Goal: Information Seeking & Learning: Understand process/instructions

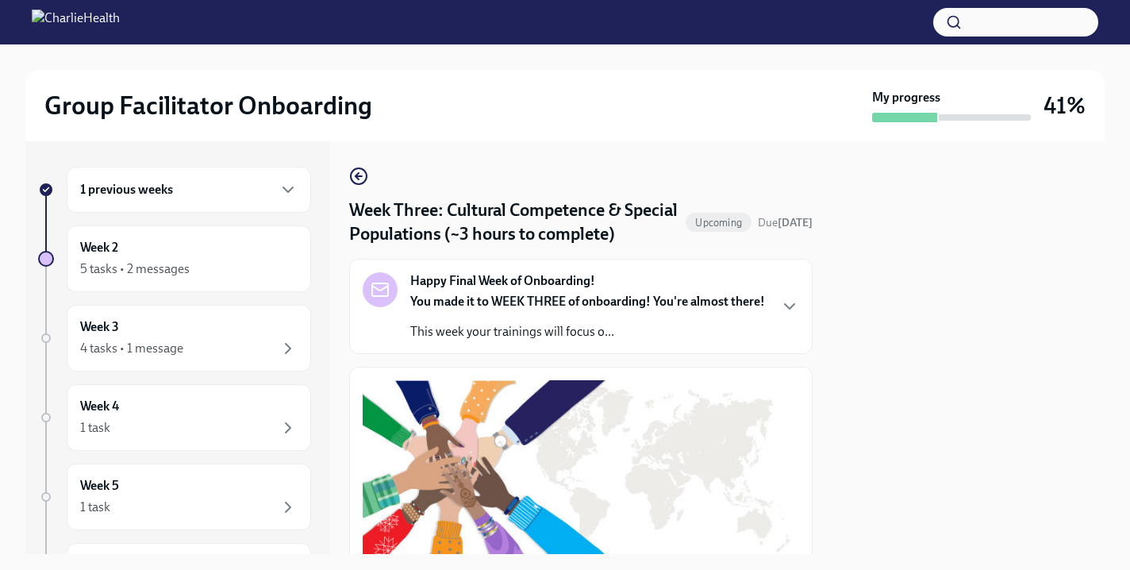
scroll to position [1263, 0]
click at [164, 243] on div "Week 2 5 tasks • 2 messages" at bounding box center [189, 259] width 218 height 40
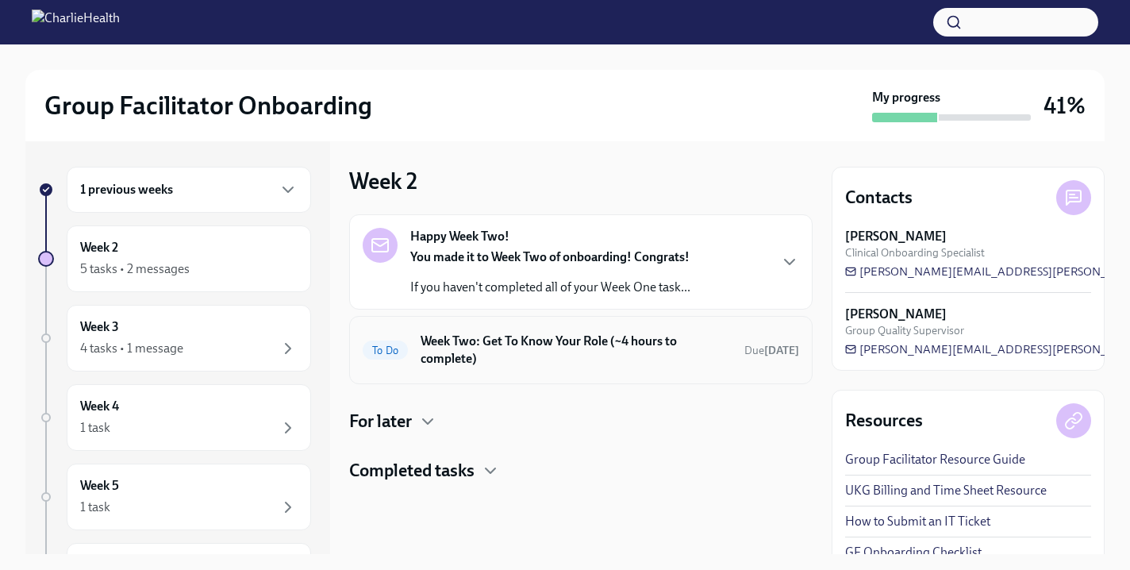
click at [566, 333] on h6 "Week Two: Get To Know Your Role (~4 hours to complete)" at bounding box center [576, 350] width 311 height 35
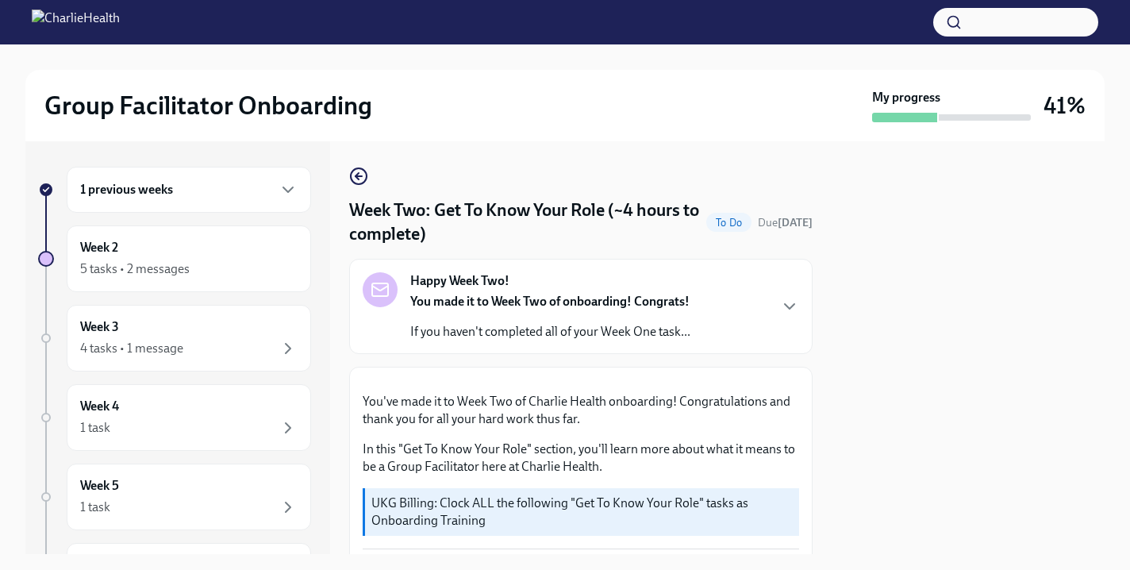
click at [499, 280] on strong "Happy Week Two!" at bounding box center [459, 280] width 99 height 17
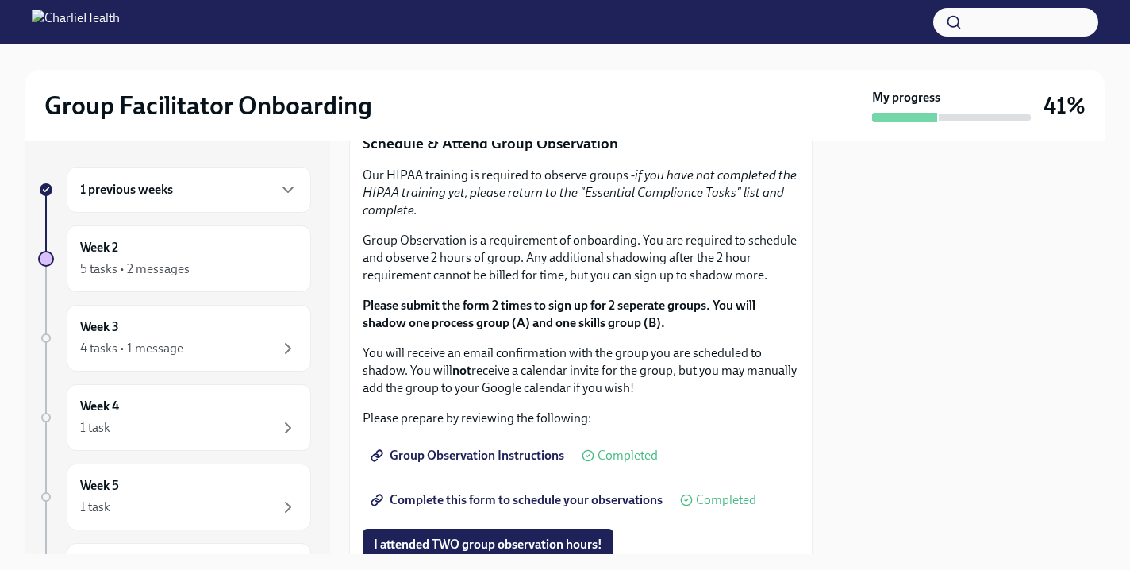
scroll to position [1207, 0]
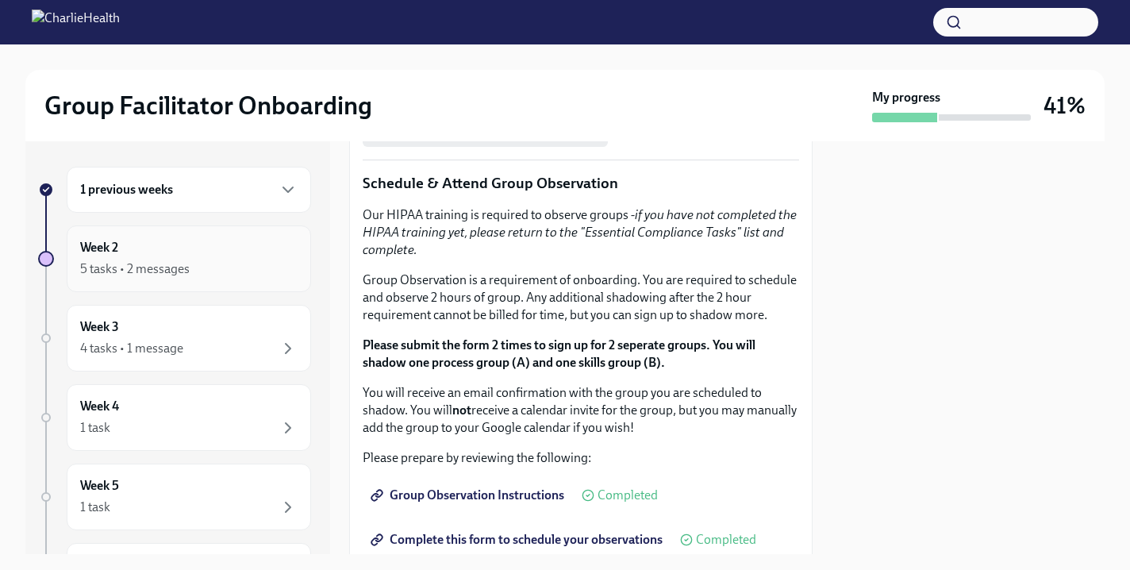
click at [282, 290] on div "Week 2 5 tasks • 2 messages" at bounding box center [189, 258] width 245 height 67
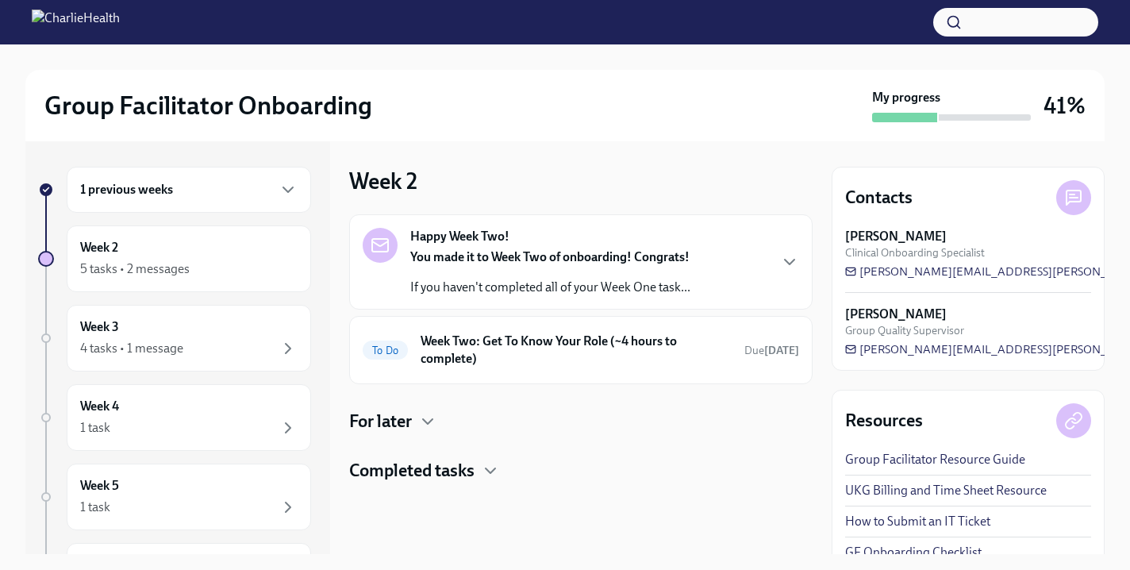
click at [431, 465] on h4 "Completed tasks" at bounding box center [411, 471] width 125 height 24
click at [182, 350] on div "4 tasks • 1 message" at bounding box center [131, 348] width 103 height 17
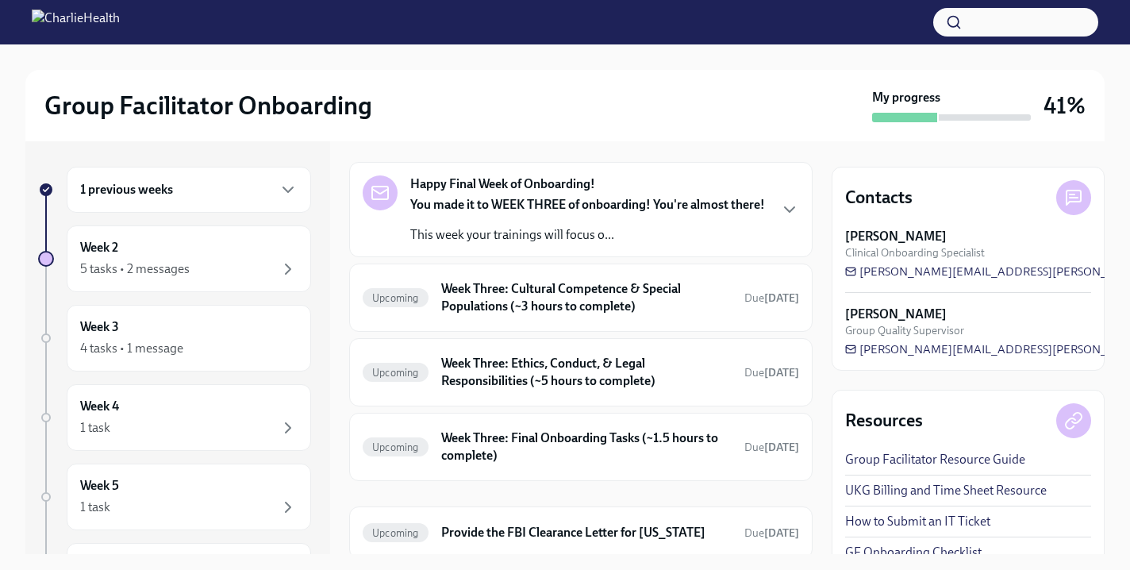
scroll to position [49, 0]
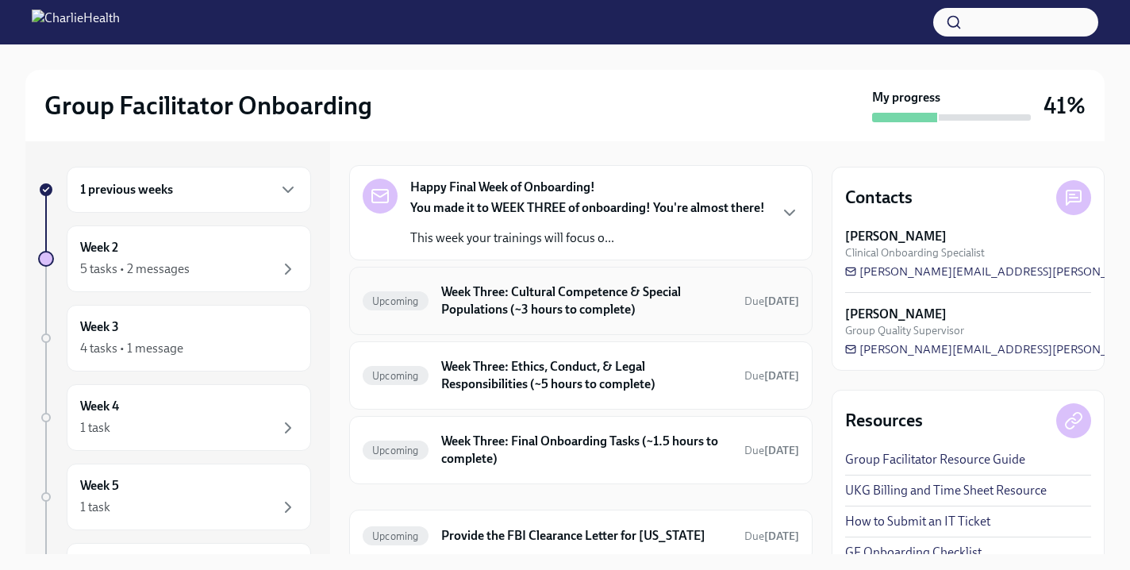
click at [622, 318] on h6 "Week Three: Cultural Competence & Special Populations (~3 hours to complete)" at bounding box center [586, 300] width 291 height 35
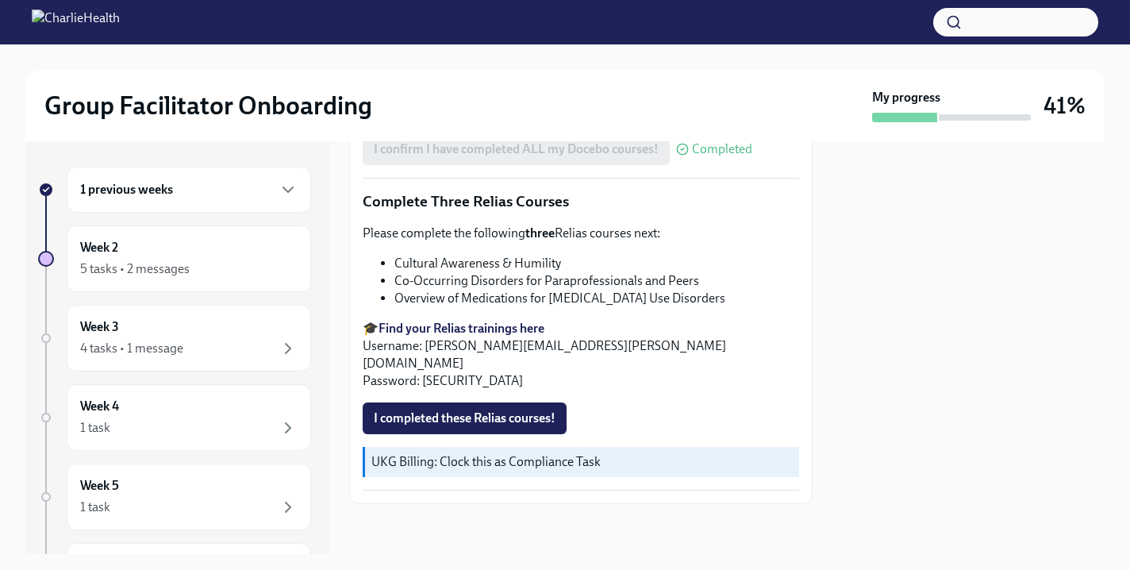
scroll to position [1263, 0]
click at [426, 410] on span "I completed these Relias courses!" at bounding box center [465, 418] width 182 height 16
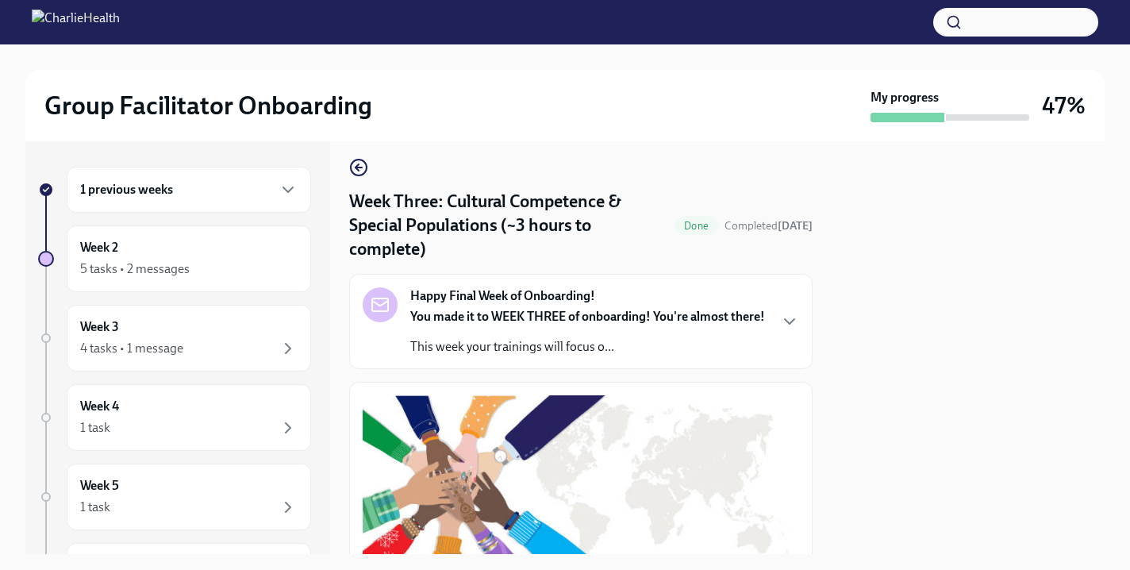
scroll to position [0, 0]
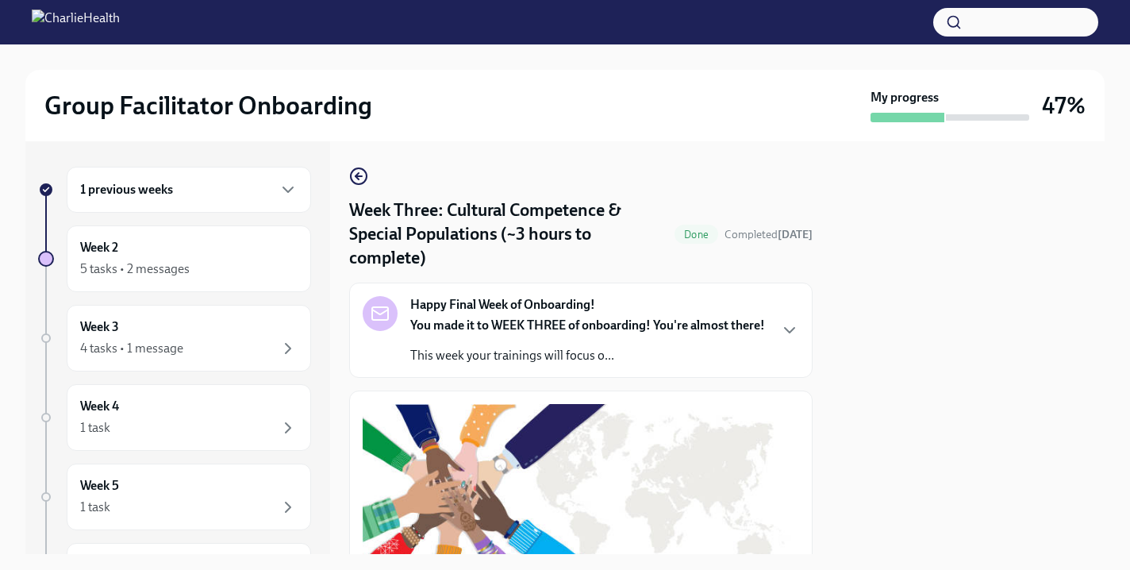
click at [478, 296] on div "Happy Final Week of Onboarding! You made it to WEEK THREE of onboarding! You're…" at bounding box center [587, 330] width 355 height 68
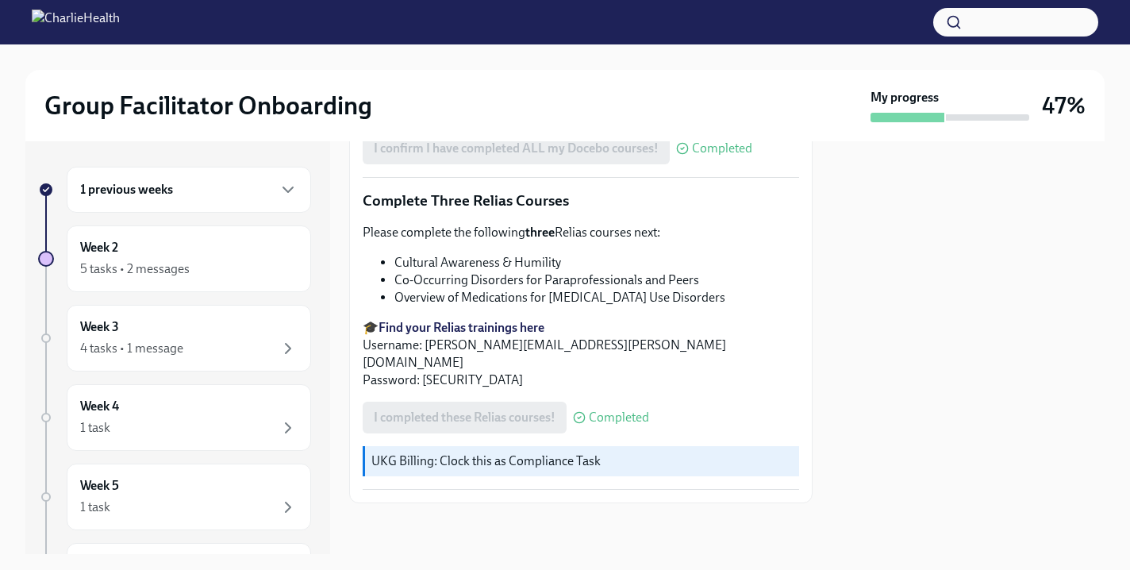
scroll to position [1893, 0]
click at [223, 256] on div "Week 2 5 tasks • 2 messages" at bounding box center [189, 259] width 218 height 40
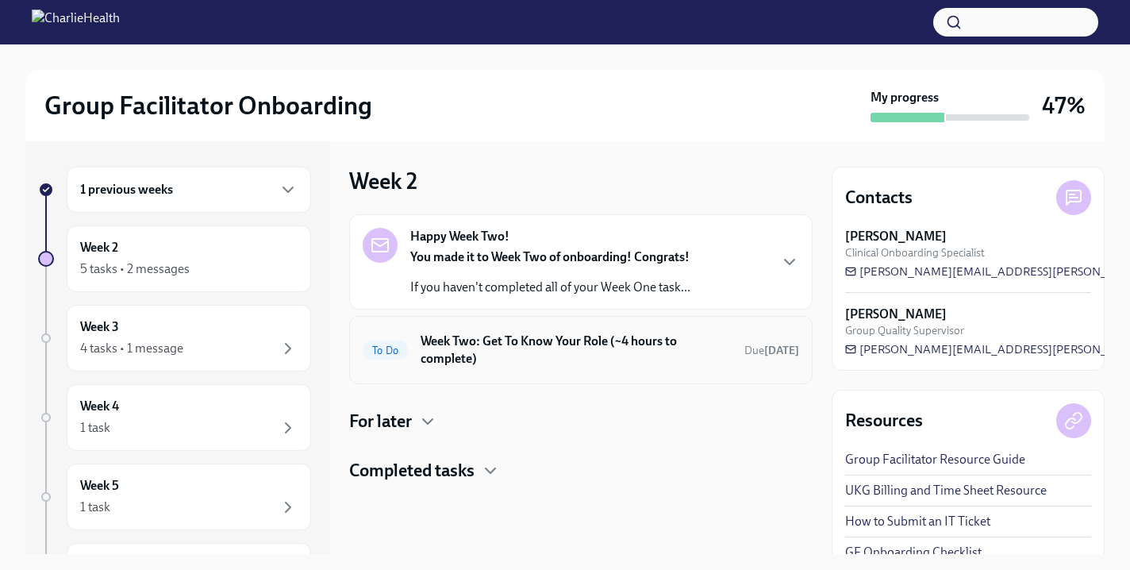
click at [522, 352] on h6 "Week Two: Get To Know Your Role (~4 hours to complete)" at bounding box center [576, 350] width 311 height 35
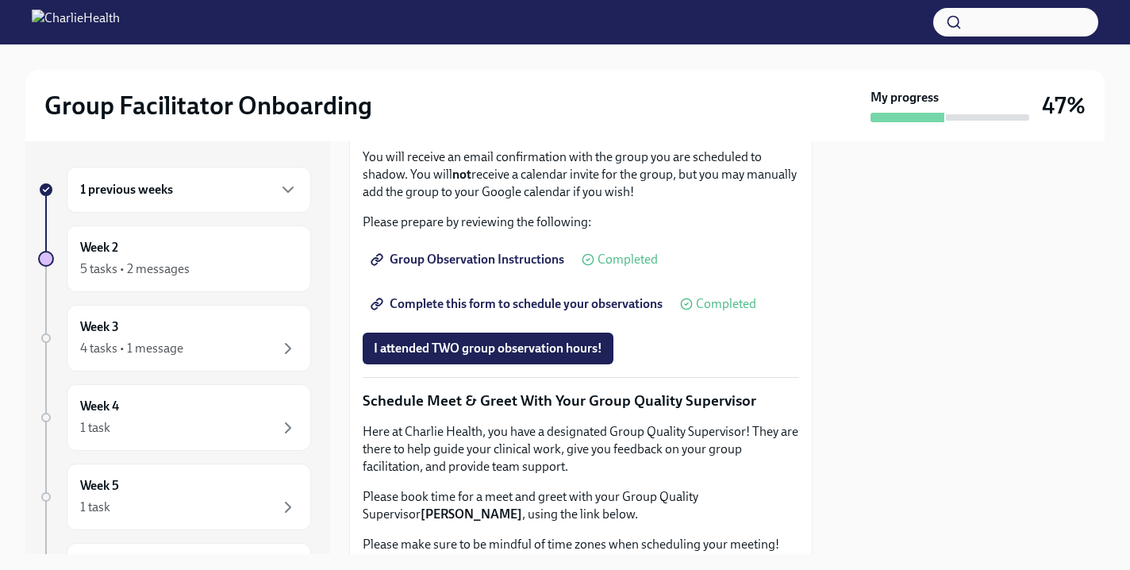
scroll to position [1580, 0]
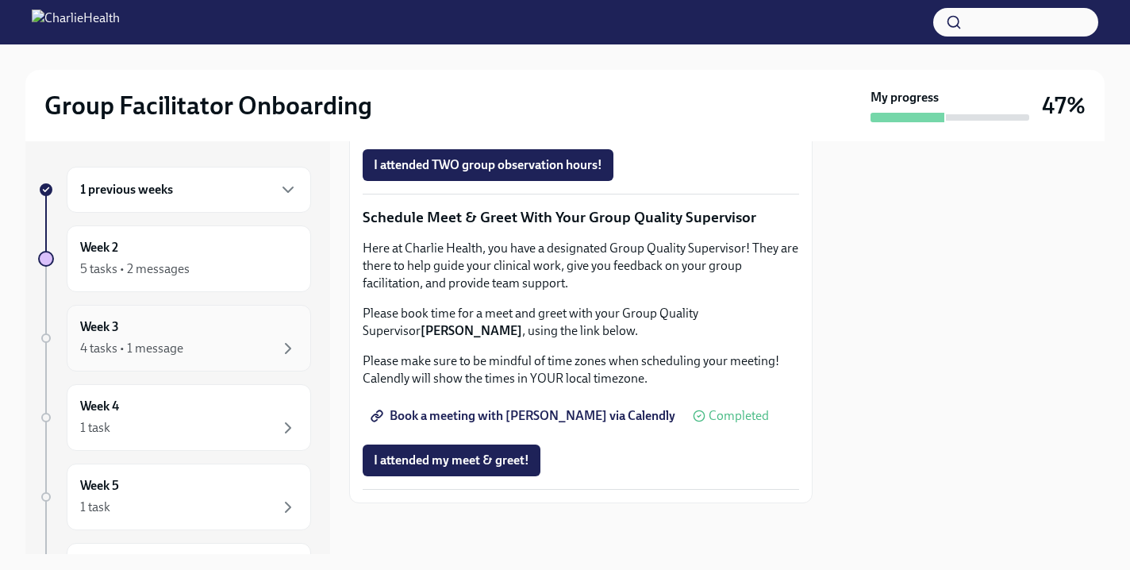
click at [248, 333] on div "Week 3 4 tasks • 1 message" at bounding box center [189, 338] width 218 height 40
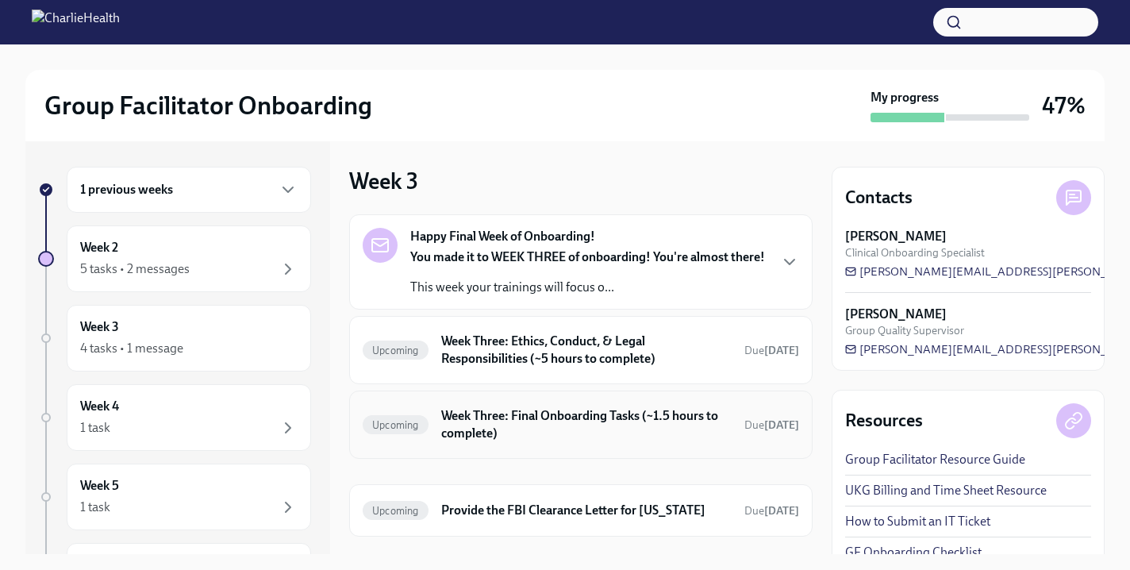
scroll to position [100, 0]
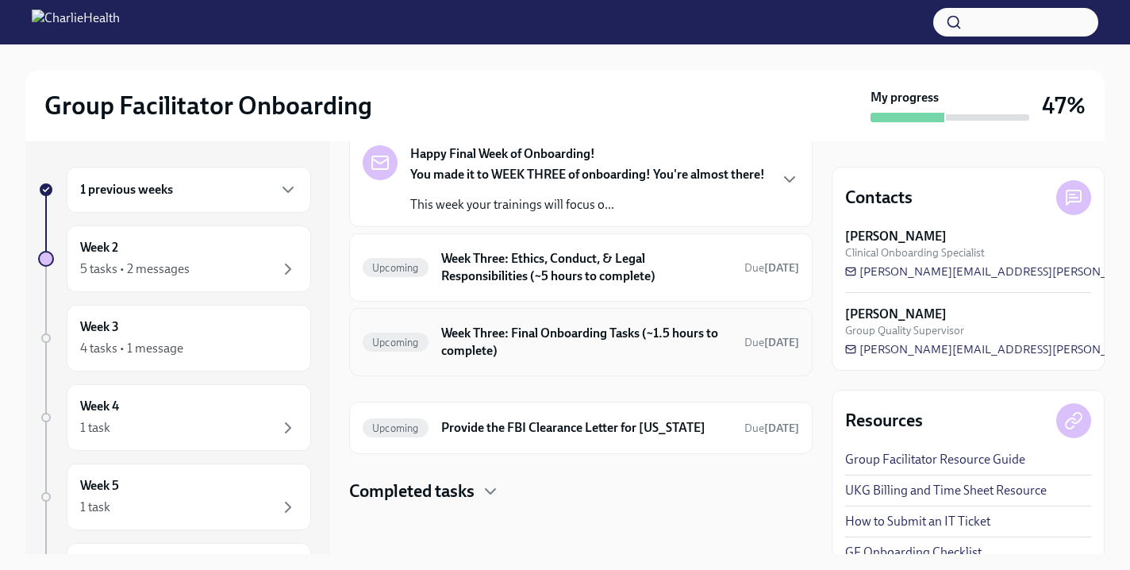
click at [565, 345] on h6 "Week Three: Final Onboarding Tasks (~1.5 hours to complete)" at bounding box center [586, 342] width 291 height 35
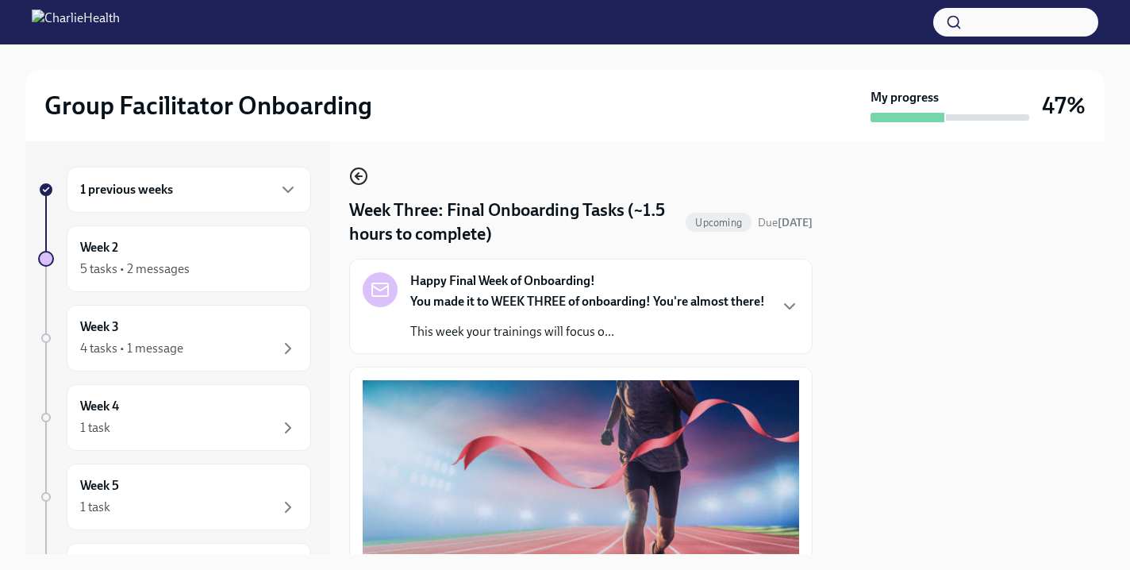
click at [364, 172] on icon "button" at bounding box center [358, 176] width 19 height 19
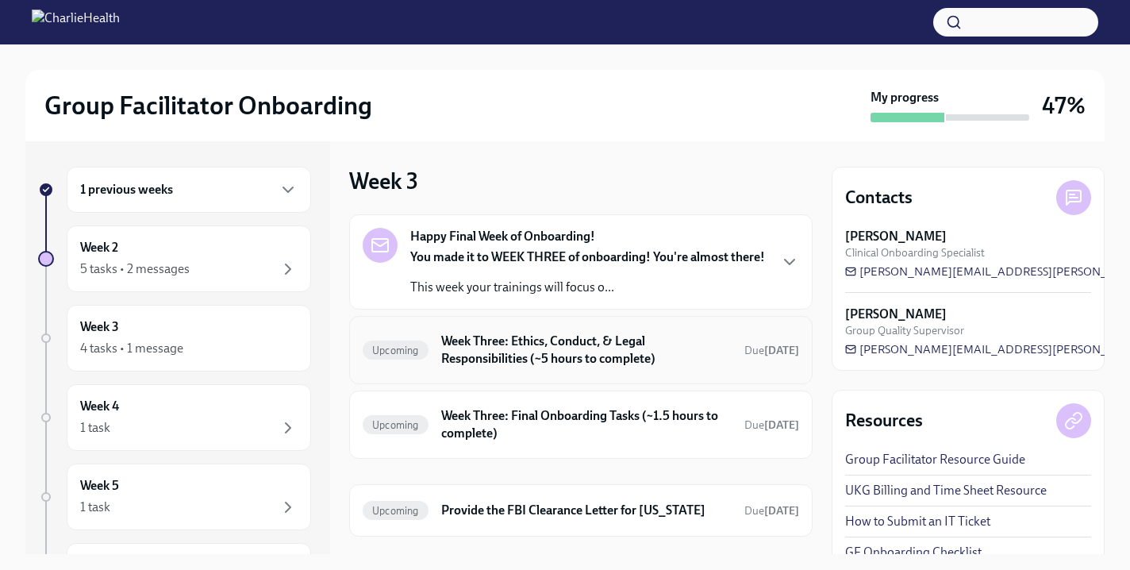
click at [572, 365] on h6 "Week Three: Ethics, Conduct, & Legal Responsibilities (~5 hours to complete)" at bounding box center [586, 350] width 291 height 35
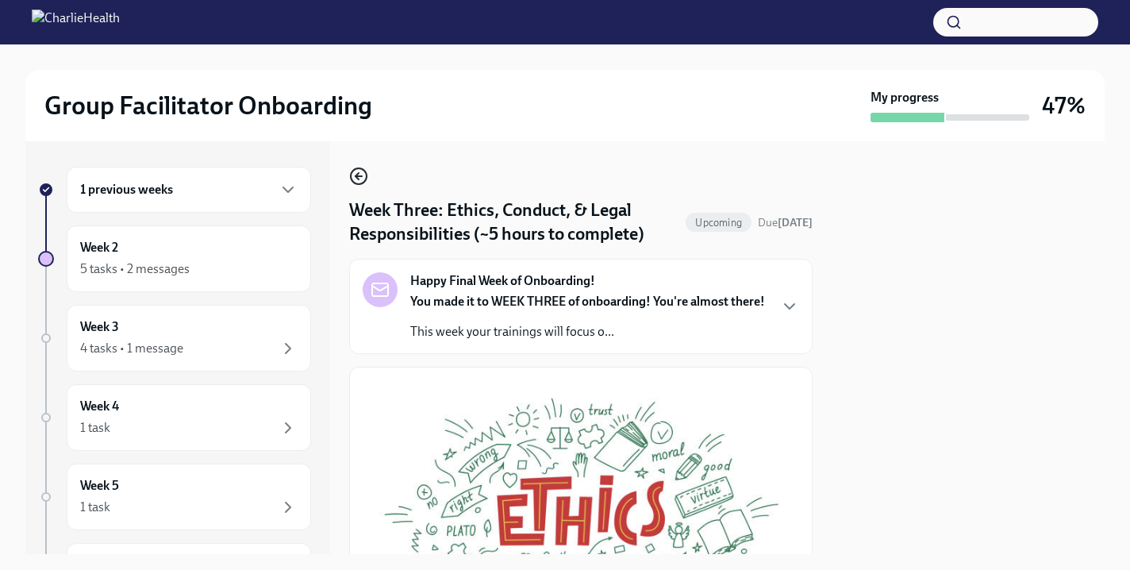
click at [357, 172] on icon "button" at bounding box center [358, 176] width 19 height 19
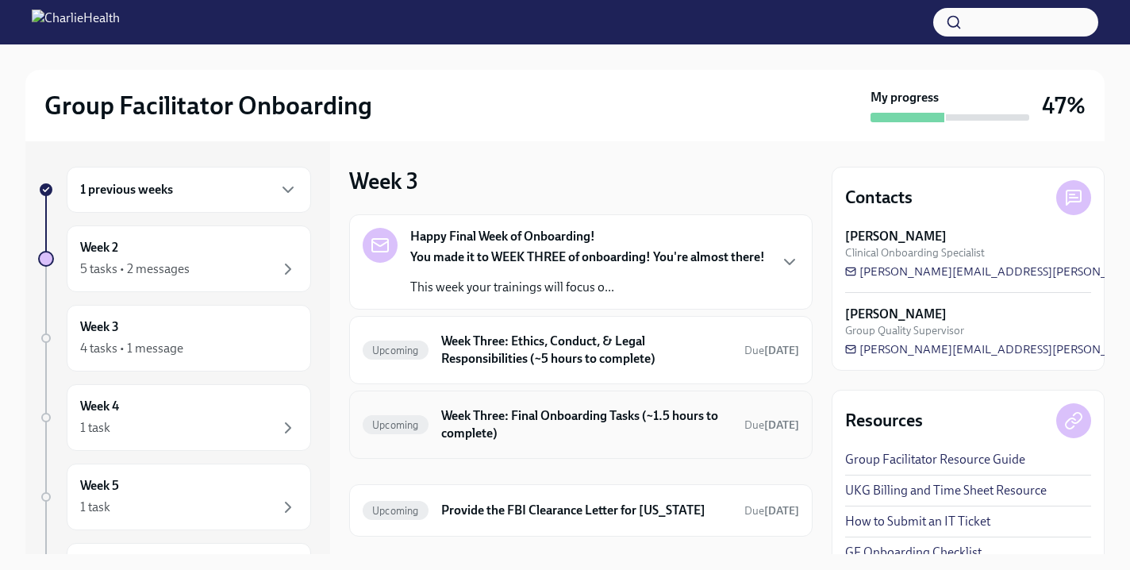
scroll to position [57, 0]
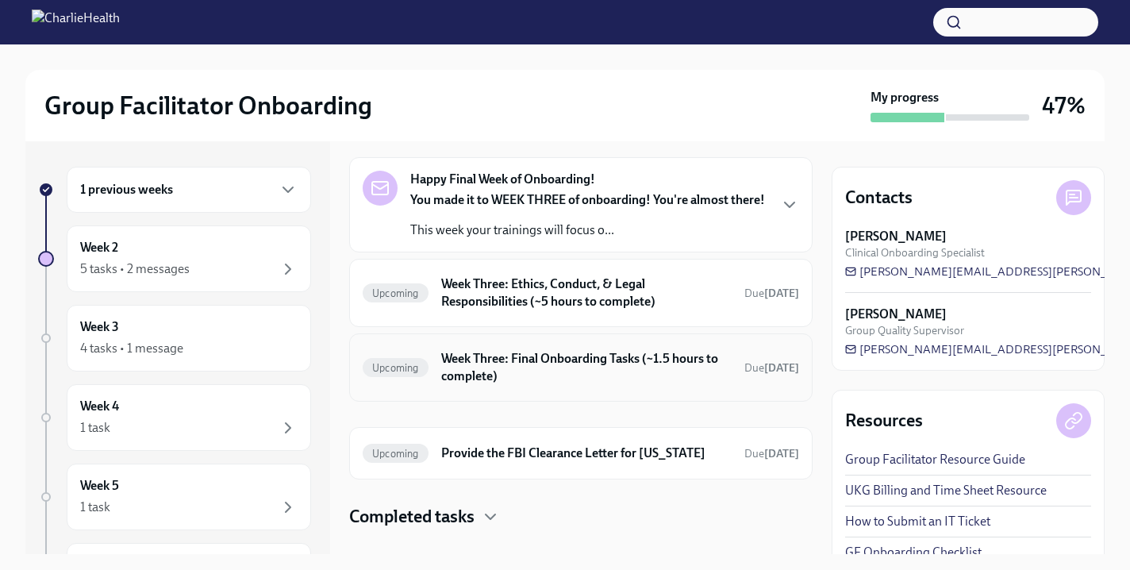
click at [547, 385] on h6 "Week Three: Final Onboarding Tasks (~1.5 hours to complete)" at bounding box center [586, 367] width 291 height 35
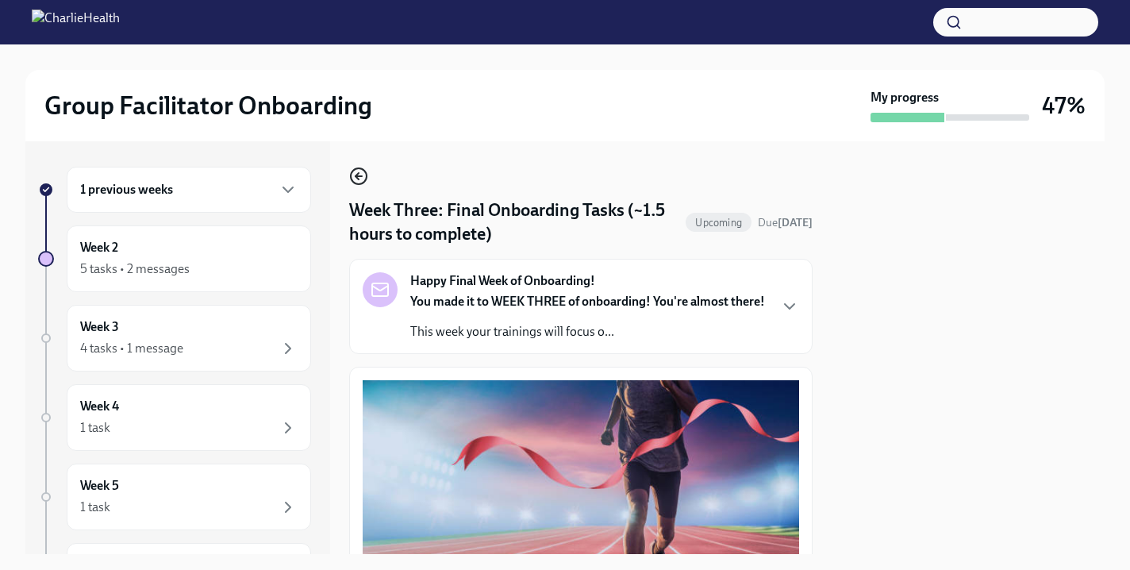
click at [356, 176] on icon "button" at bounding box center [357, 176] width 3 height 6
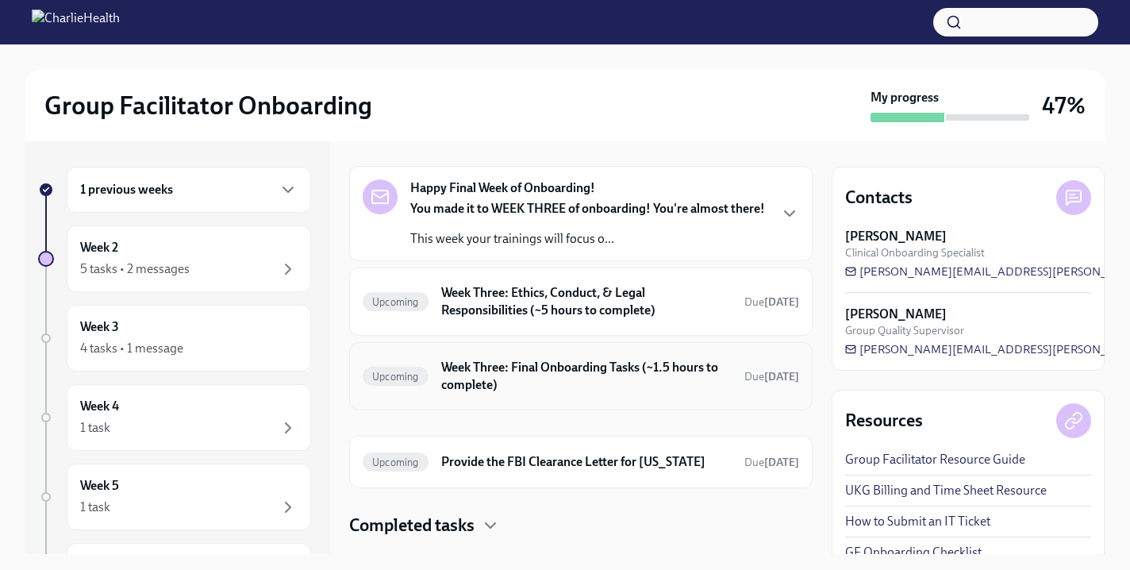
scroll to position [91, 0]
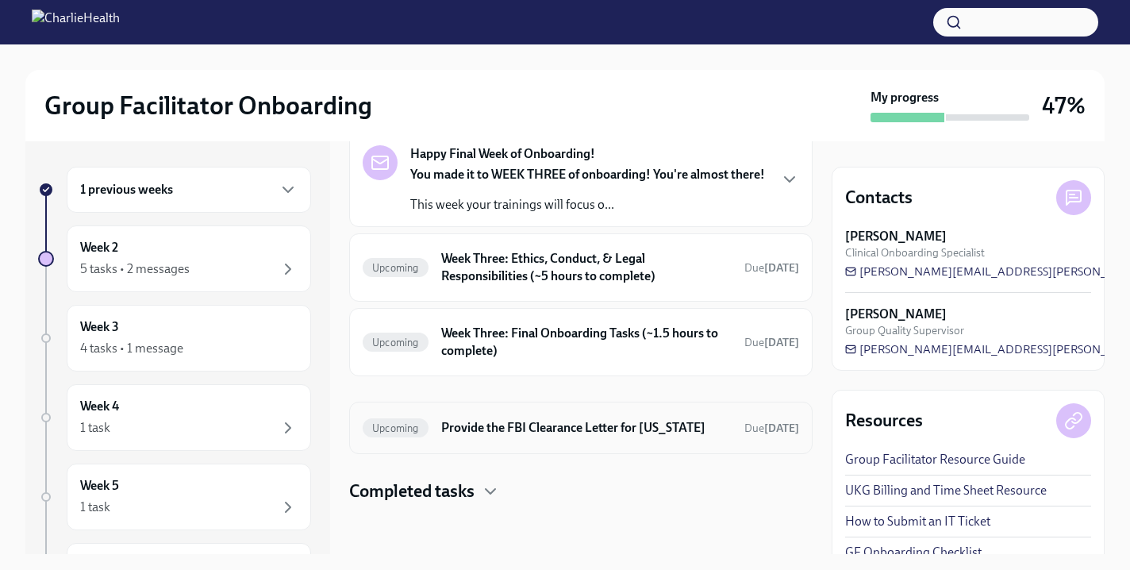
click at [564, 431] on h6 "Provide the FBI Clearance Letter for Pennsylvania" at bounding box center [586, 427] width 291 height 17
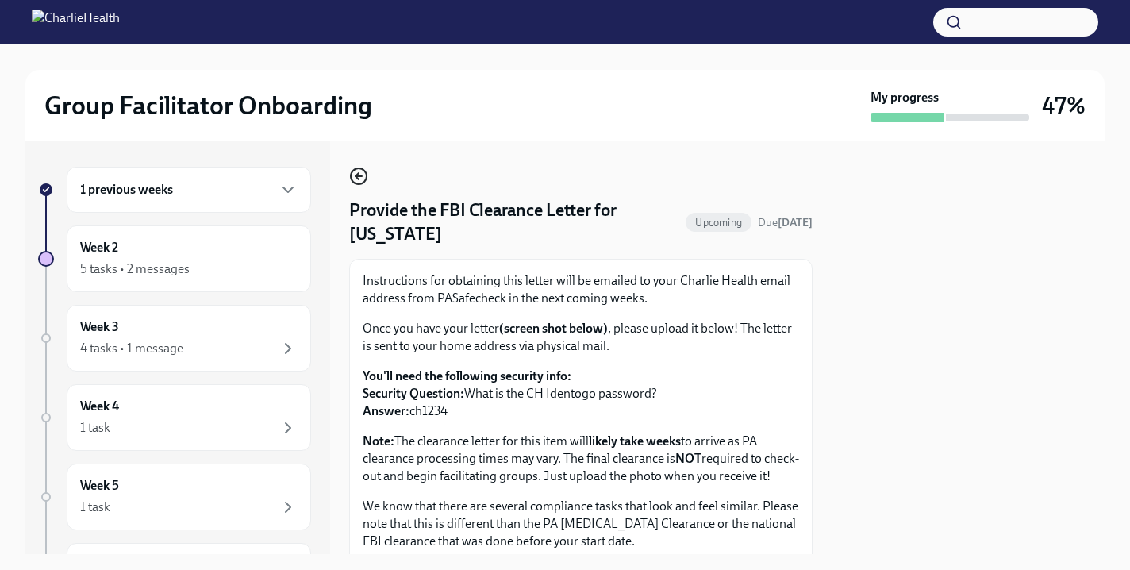
click at [357, 171] on icon "button" at bounding box center [358, 176] width 19 height 19
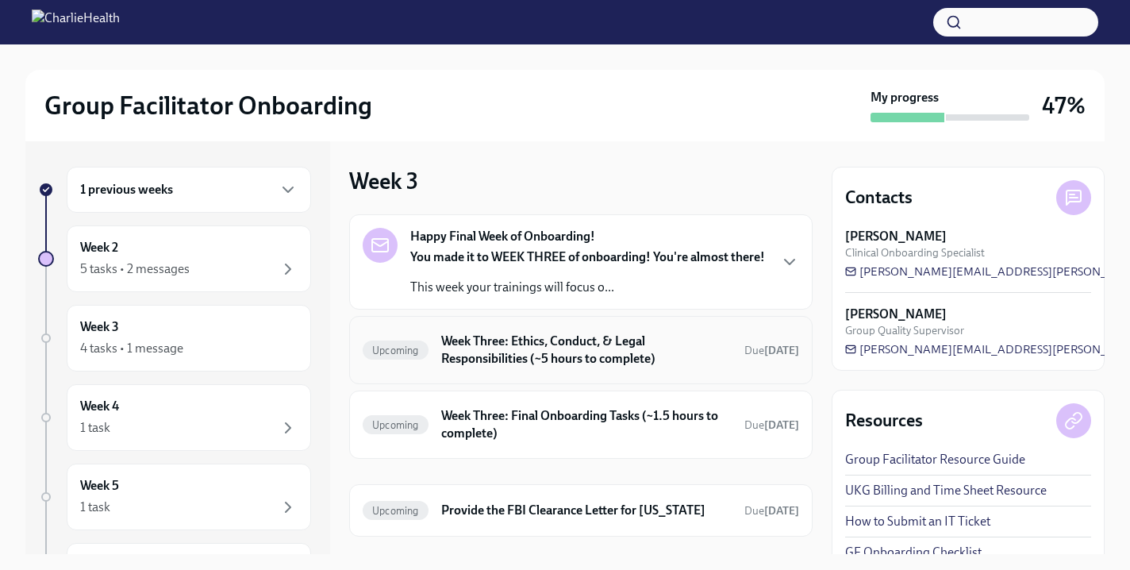
click at [466, 352] on h6 "Week Three: Ethics, Conduct, & Legal Responsibilities (~5 hours to complete)" at bounding box center [586, 350] width 291 height 35
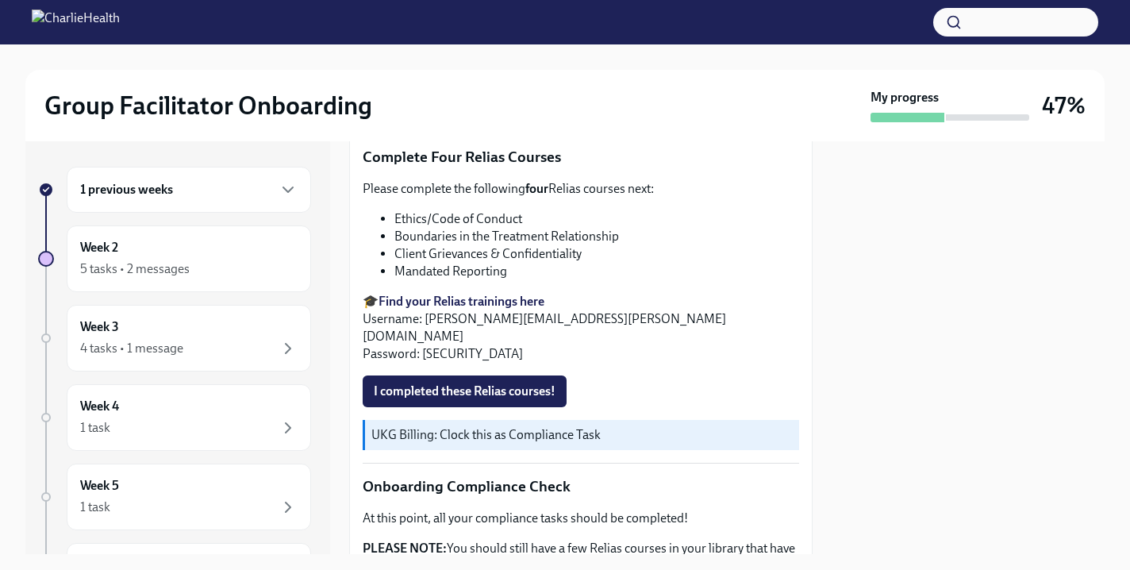
scroll to position [562, 0]
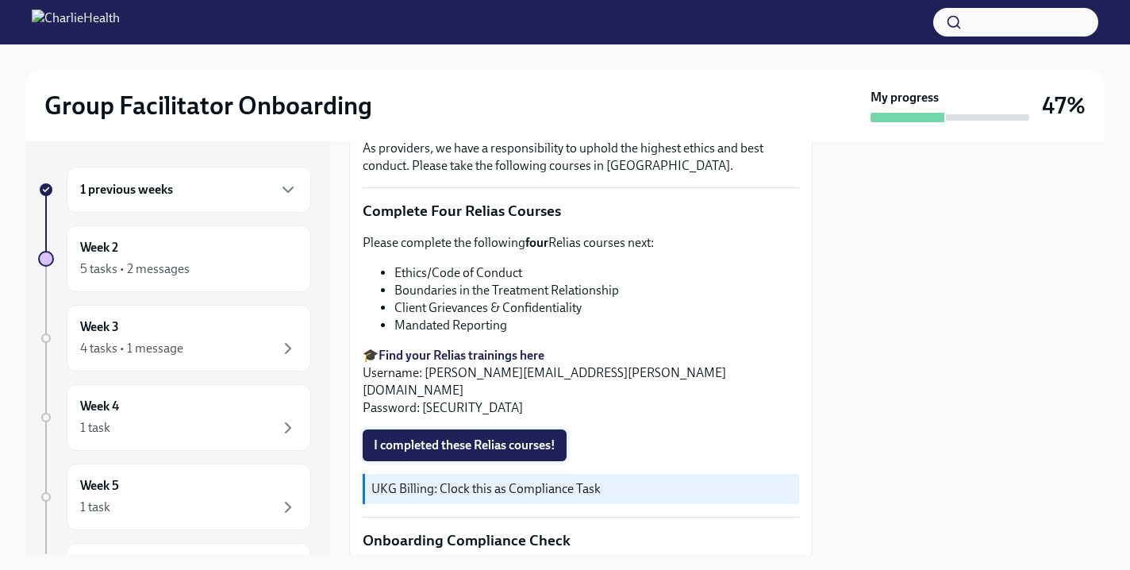
click at [426, 442] on span "I completed these Relias courses!" at bounding box center [465, 445] width 182 height 16
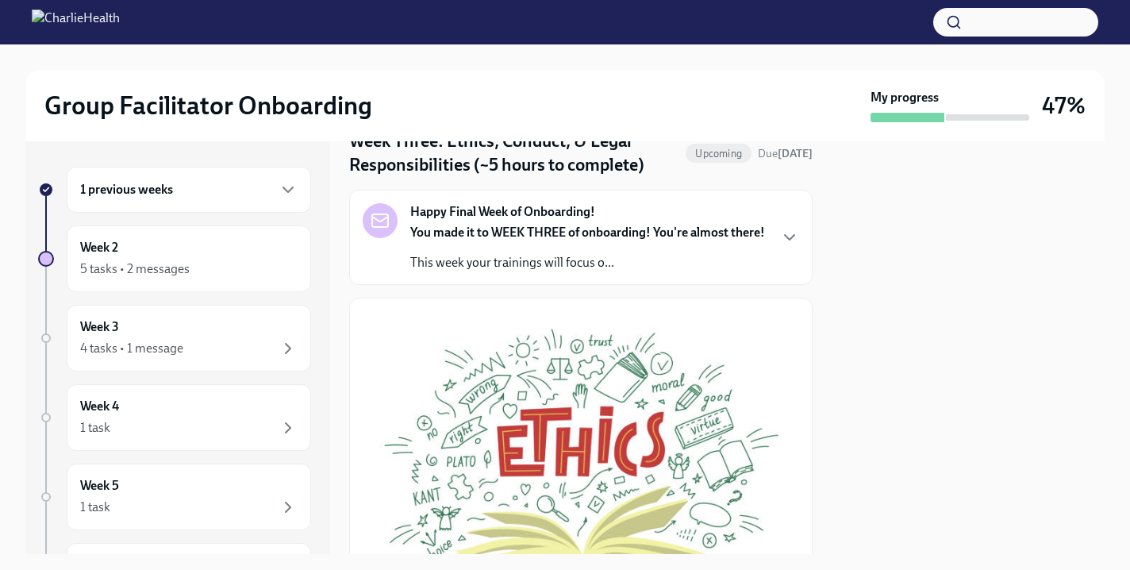
scroll to position [0, 0]
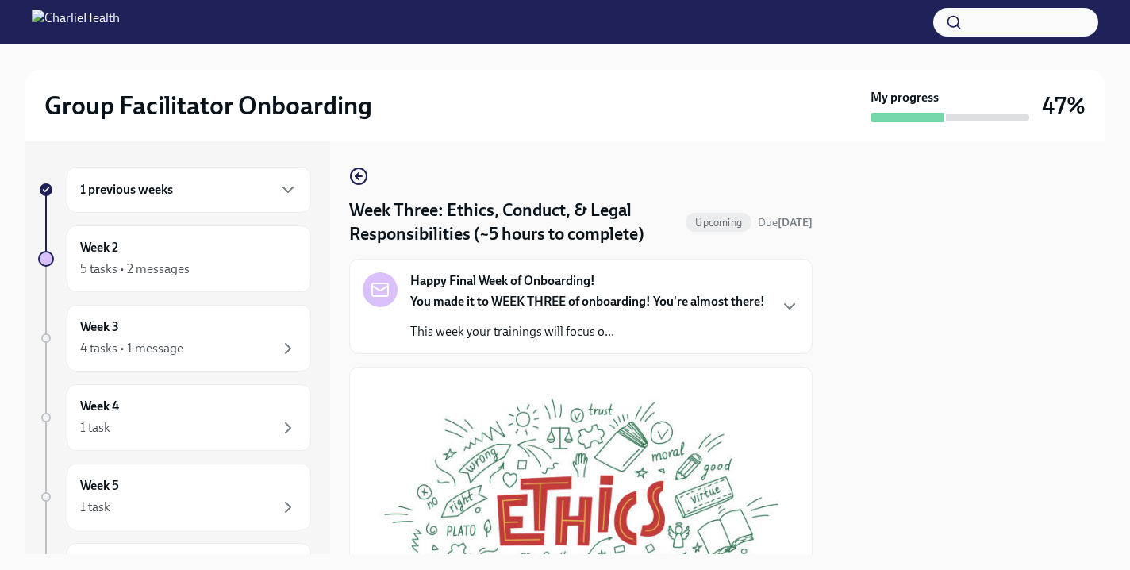
click at [583, 341] on p "This week your trainings will focus o..." at bounding box center [587, 331] width 355 height 17
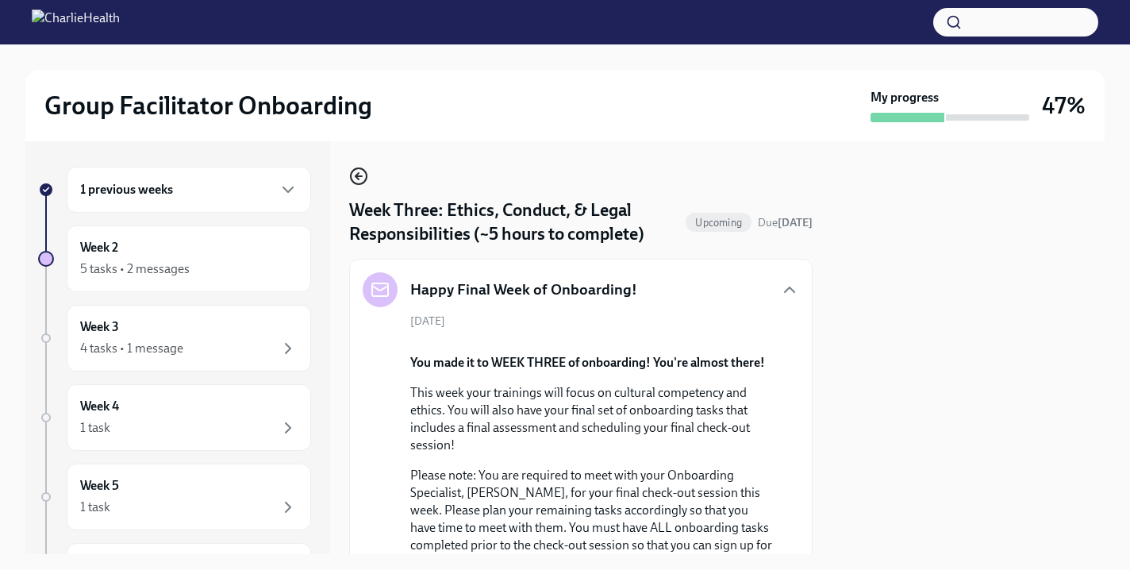
click at [356, 173] on icon "button" at bounding box center [358, 176] width 19 height 19
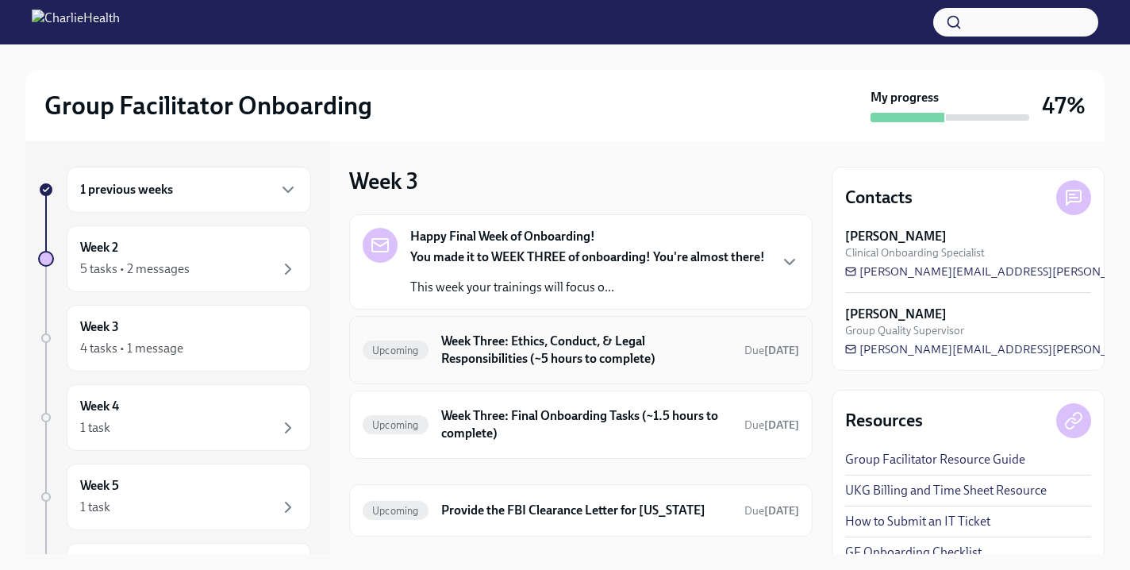
scroll to position [45, 0]
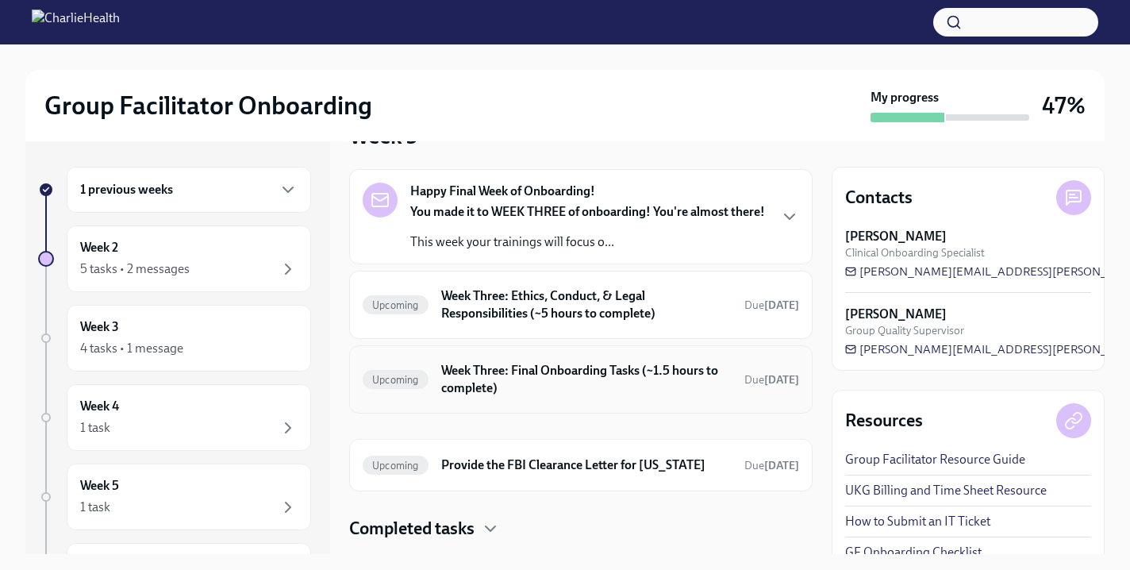
click at [526, 394] on h6 "Week Three: Final Onboarding Tasks (~1.5 hours to complete)" at bounding box center [586, 379] width 291 height 35
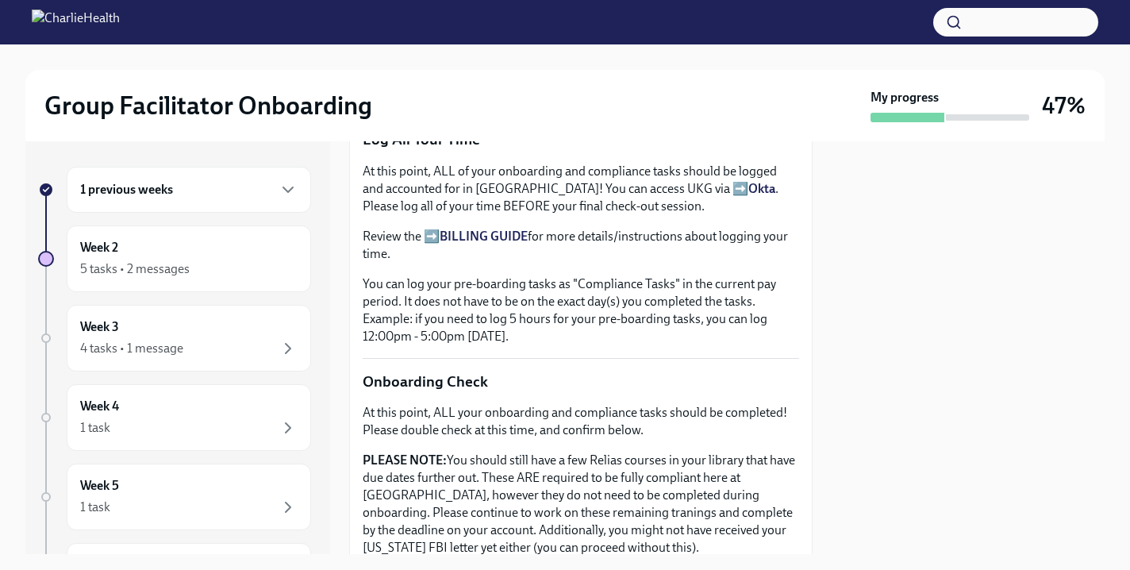
scroll to position [614, 0]
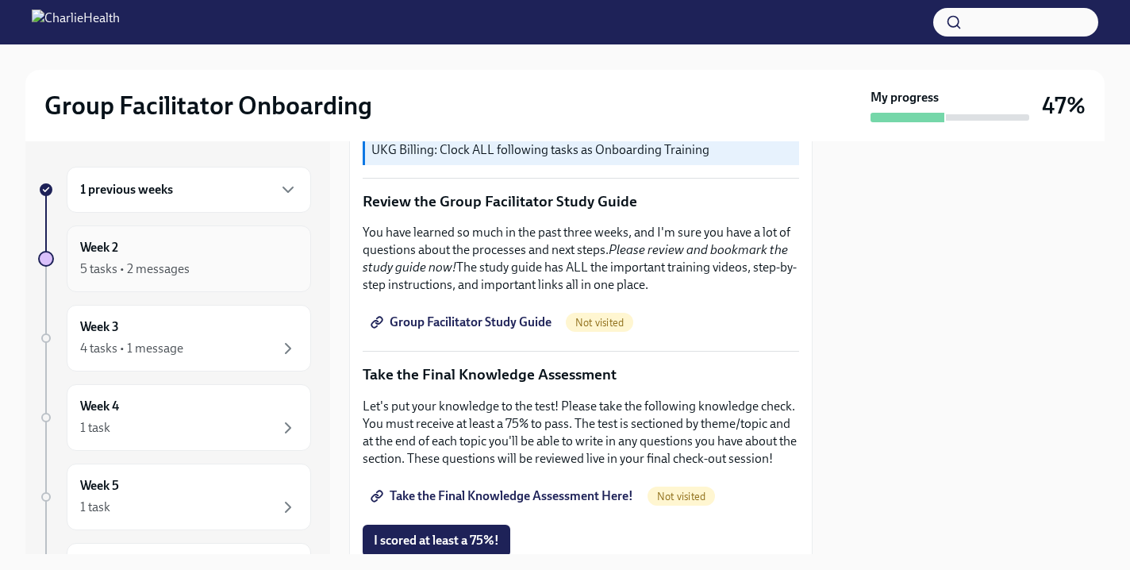
click at [252, 264] on div "5 tasks • 2 messages" at bounding box center [189, 269] width 218 height 19
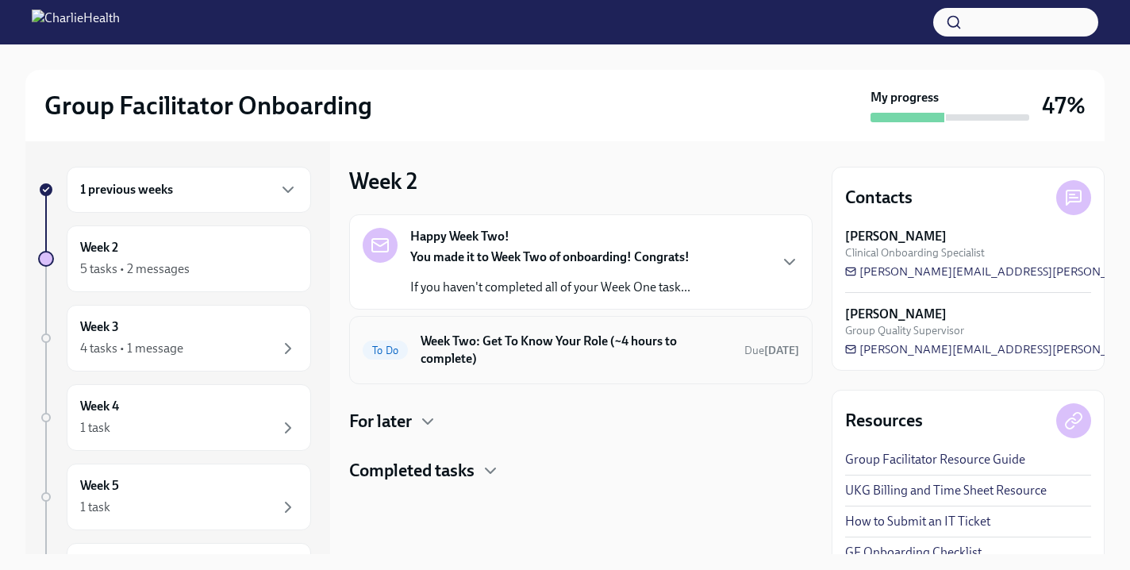
click at [558, 351] on h6 "Week Two: Get To Know Your Role (~4 hours to complete)" at bounding box center [576, 350] width 311 height 35
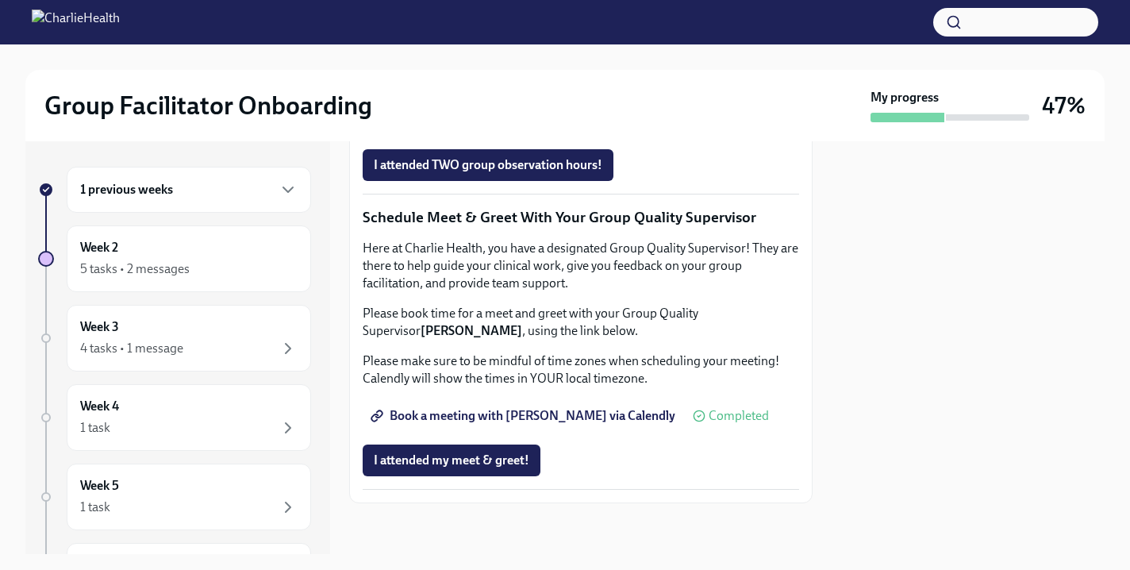
scroll to position [1548, 0]
click at [523, 424] on span "Book a meeting with Sarah via Calendly" at bounding box center [525, 416] width 302 height 16
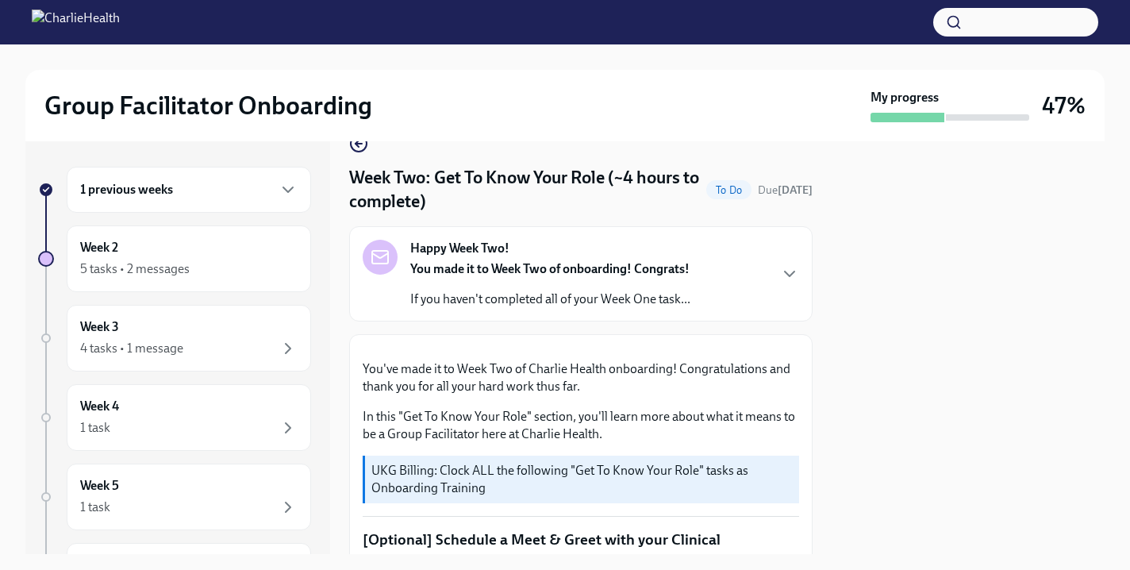
scroll to position [26, 0]
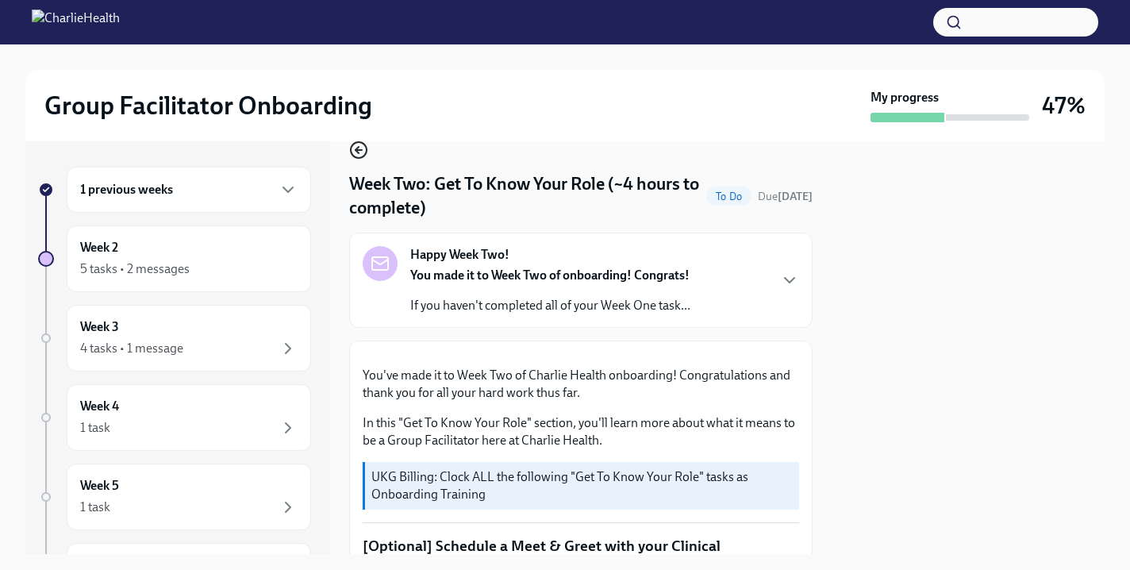
click at [362, 154] on icon "button" at bounding box center [358, 150] width 19 height 19
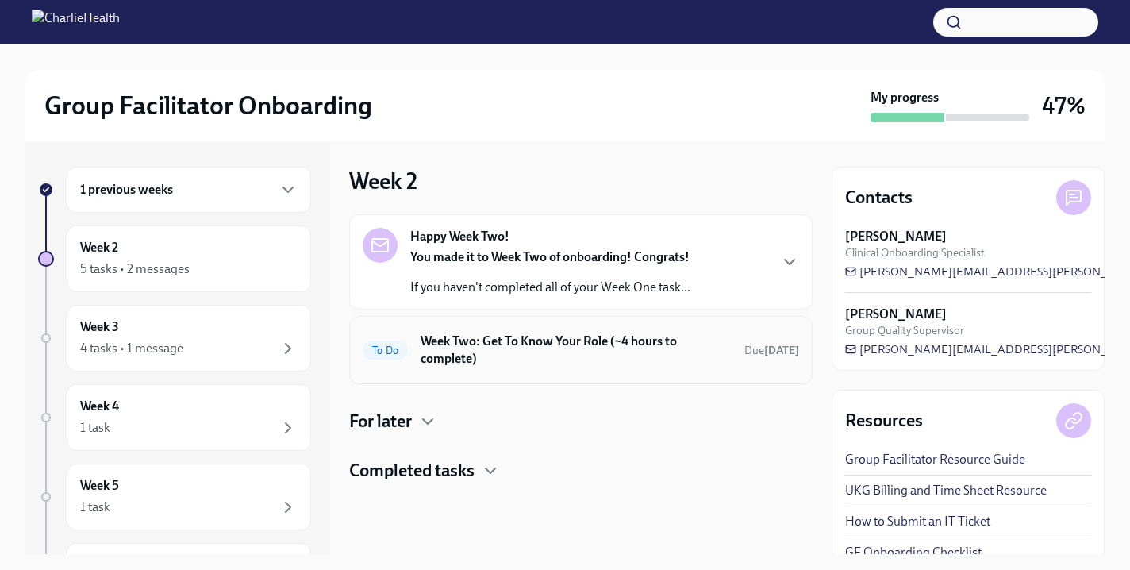
click at [451, 360] on h6 "Week Two: Get To Know Your Role (~4 hours to complete)" at bounding box center [576, 350] width 311 height 35
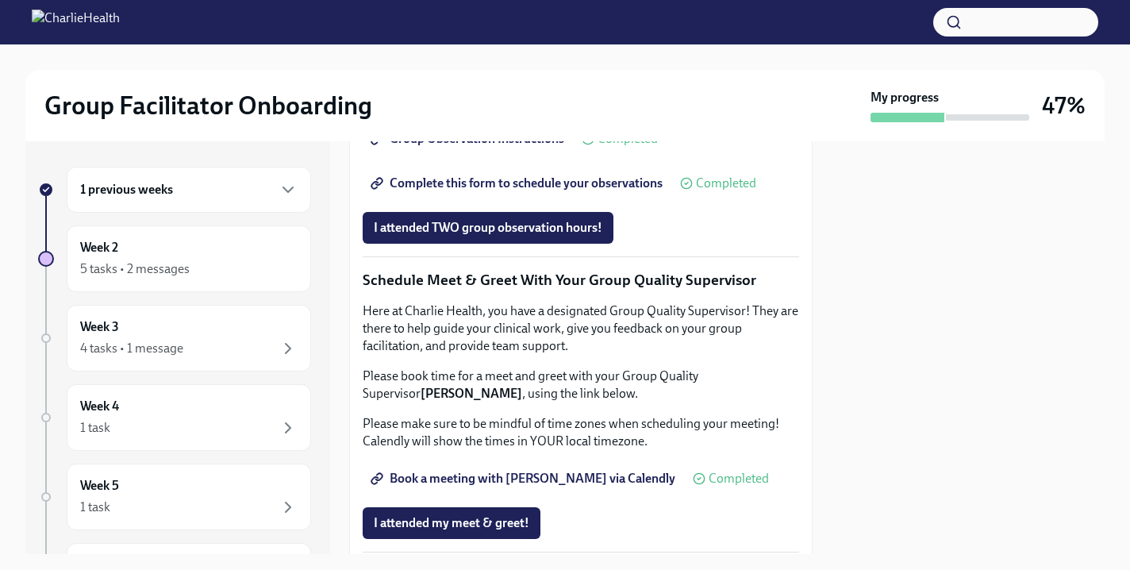
scroll to position [1580, 0]
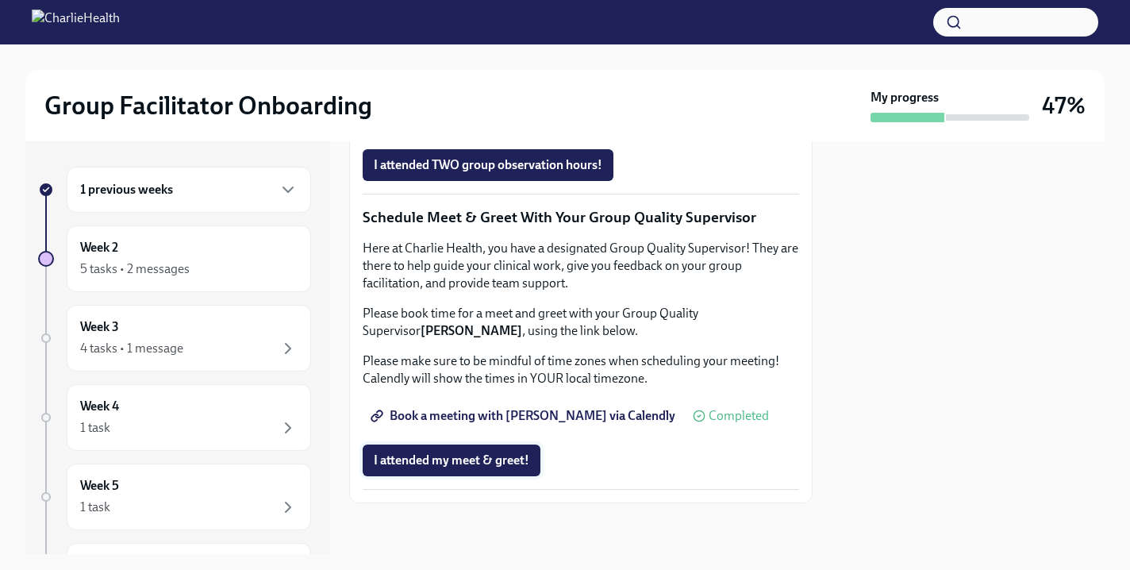
click at [456, 452] on button "I attended my meet & greet!" at bounding box center [452, 461] width 178 height 32
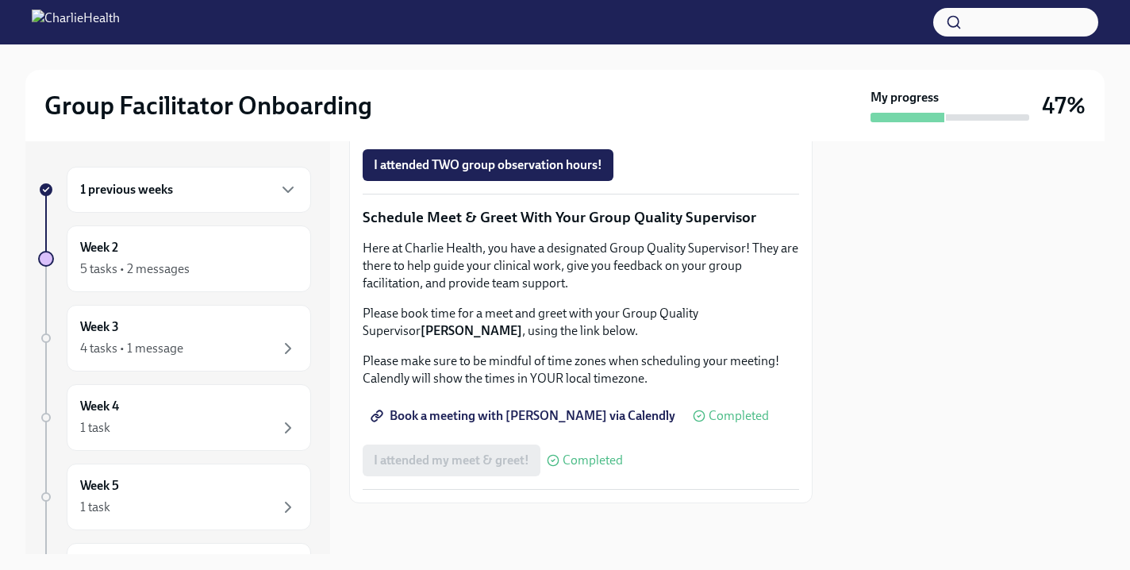
click at [563, 464] on span "Completed" at bounding box center [593, 460] width 60 height 13
click at [573, 457] on span "Completed" at bounding box center [593, 460] width 60 height 13
click at [511, 461] on div "I attended my meet & greet! Completed" at bounding box center [493, 461] width 260 height 32
click at [553, 459] on icon at bounding box center [553, 460] width 13 height 13
click at [514, 459] on div "I attended my meet & greet! Completed" at bounding box center [493, 461] width 260 height 32
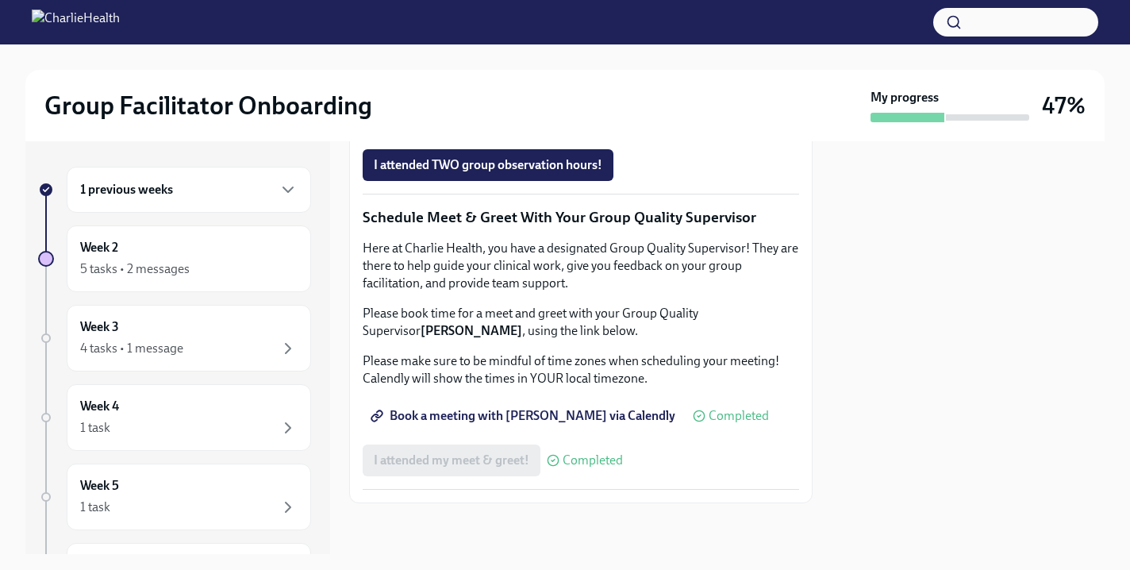
click at [558, 464] on icon at bounding box center [553, 460] width 13 height 13
click at [554, 417] on span "Book a meeting with Sarah via Calendly" at bounding box center [525, 416] width 302 height 16
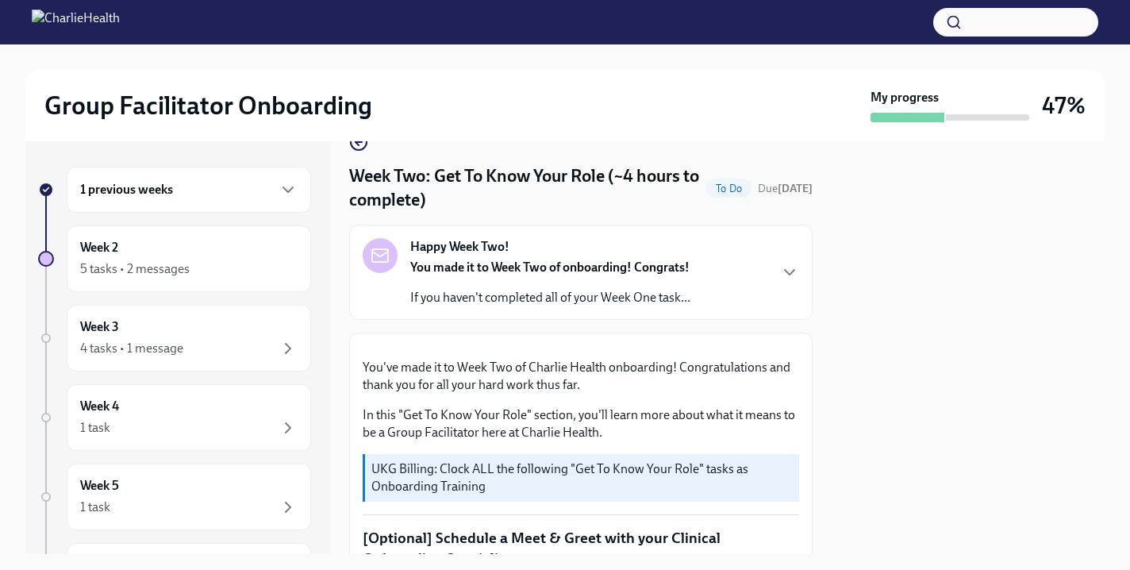
scroll to position [0, 0]
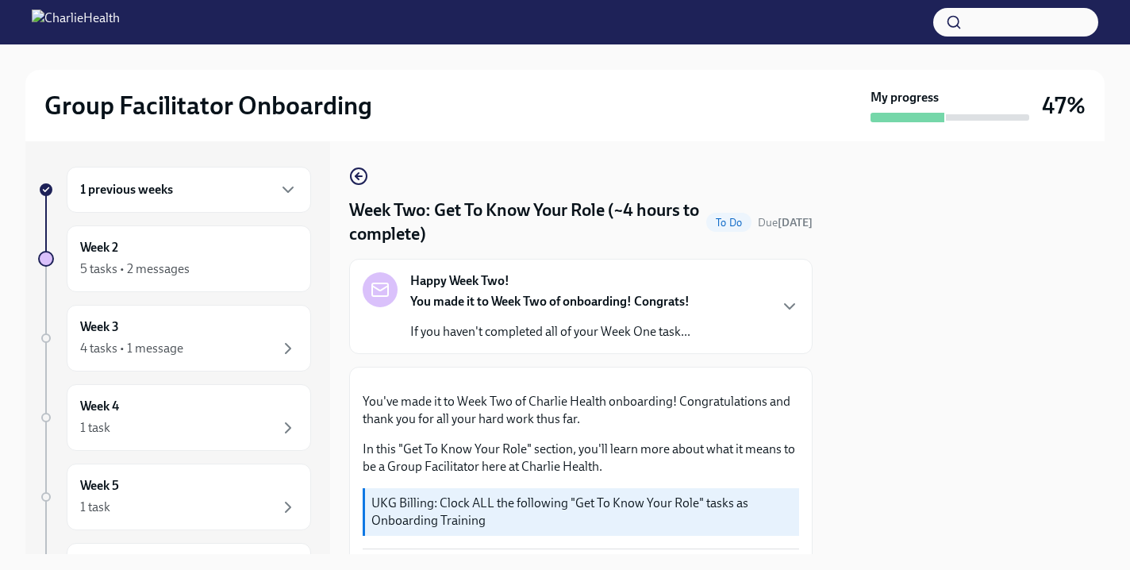
click at [549, 320] on div "You made it to Week Two of onboarding! Congrats! If you haven't completed all o…" at bounding box center [550, 317] width 280 height 48
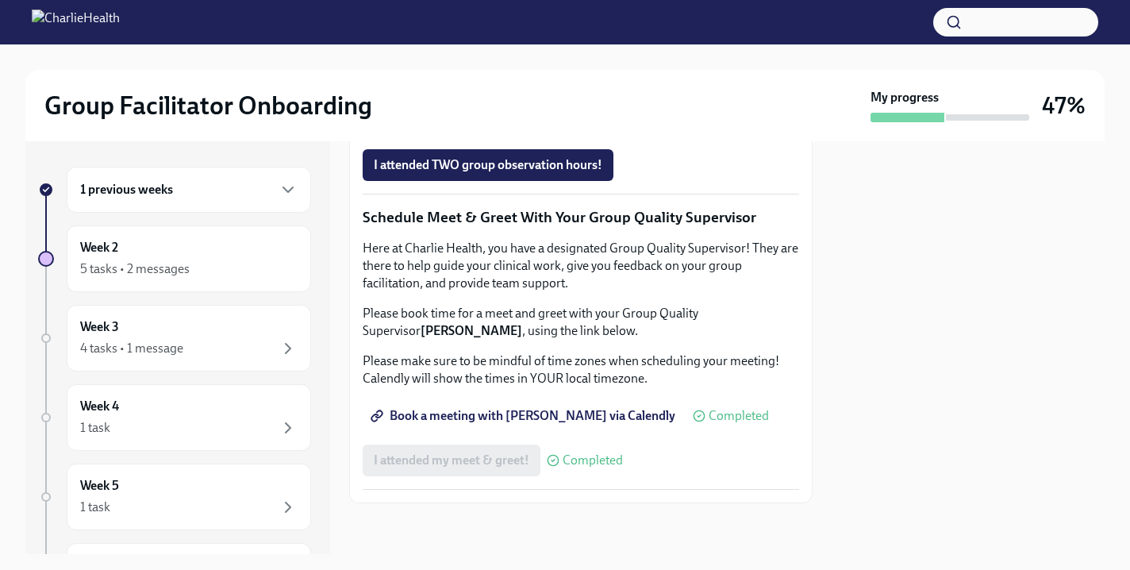
scroll to position [2135, 0]
click at [595, 456] on span "Completed" at bounding box center [593, 460] width 60 height 13
click at [573, 464] on span "Completed" at bounding box center [593, 460] width 60 height 13
click at [558, 464] on icon at bounding box center [553, 460] width 13 height 13
click at [527, 460] on div "I attended my meet & greet! Completed" at bounding box center [493, 461] width 260 height 32
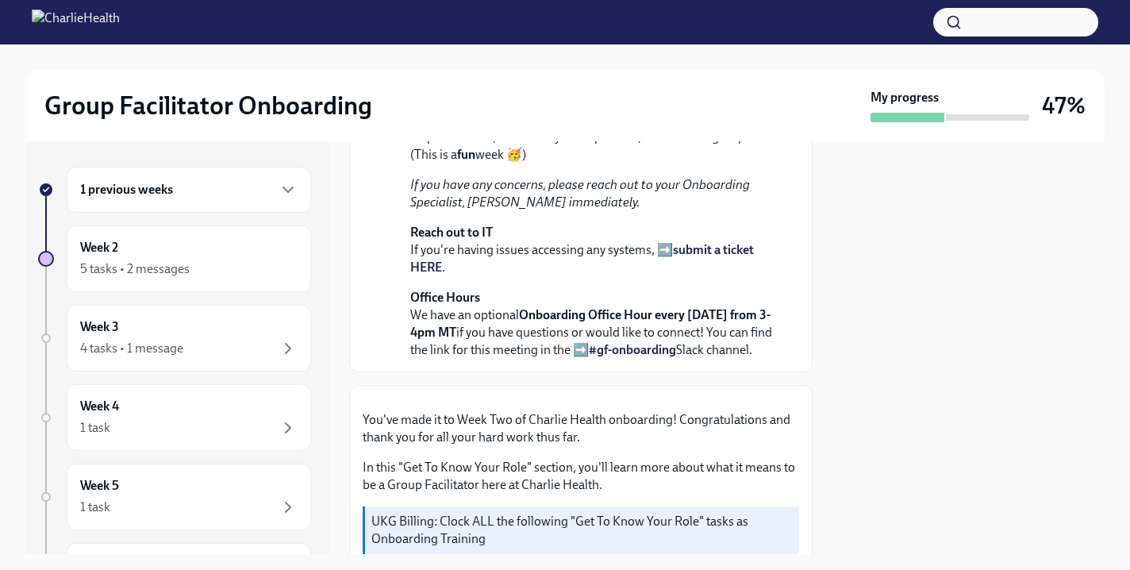
scroll to position [0, 0]
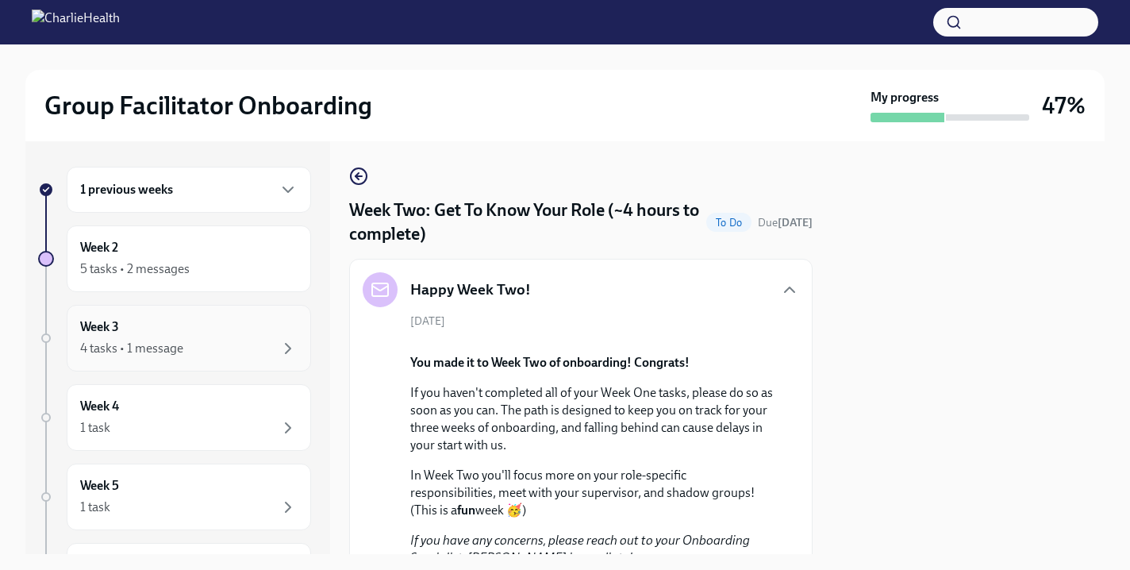
click at [253, 325] on div "Week 3 4 tasks • 1 message" at bounding box center [189, 338] width 218 height 40
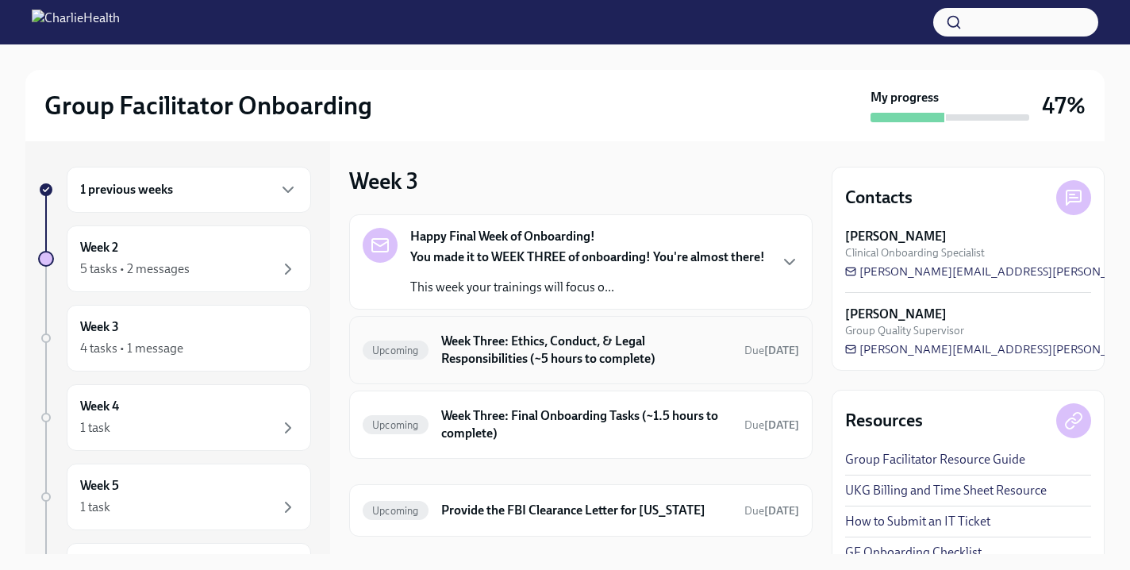
click at [596, 364] on h6 "Week Three: Ethics, Conduct, & Legal Responsibilities (~5 hours to complete)" at bounding box center [586, 350] width 291 height 35
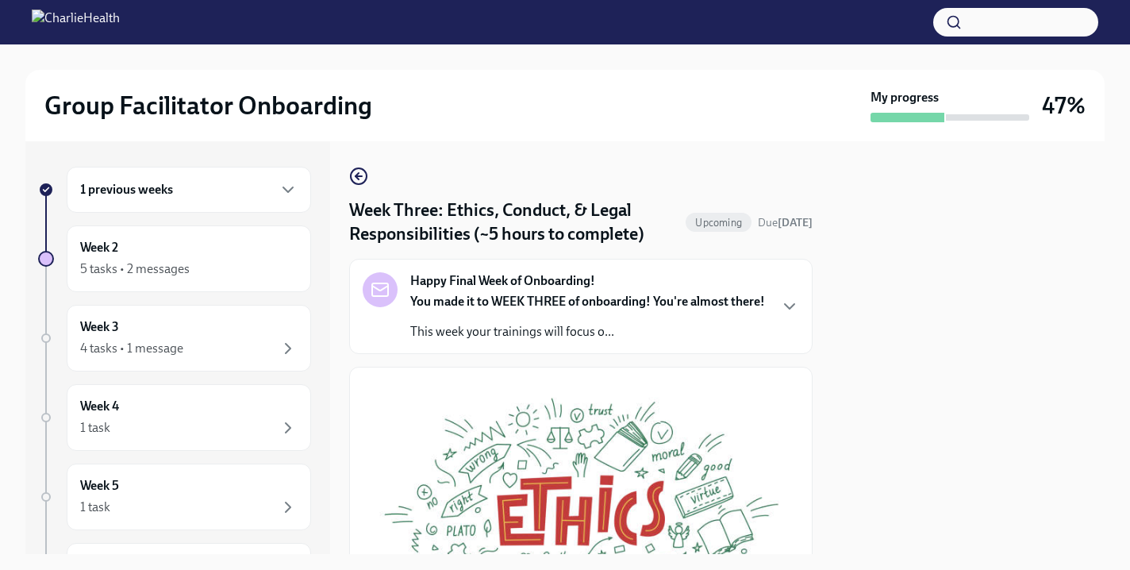
click at [614, 310] on p "You made it to WEEK THREE of onboarding! You're almost there!" at bounding box center [587, 301] width 355 height 17
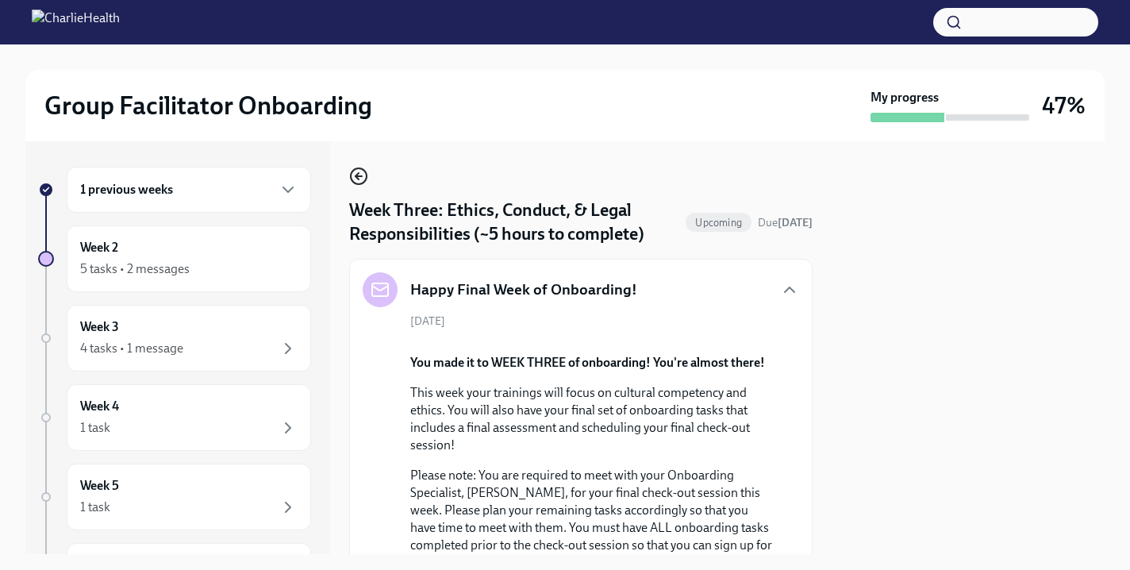
click at [351, 183] on icon "button" at bounding box center [358, 176] width 19 height 19
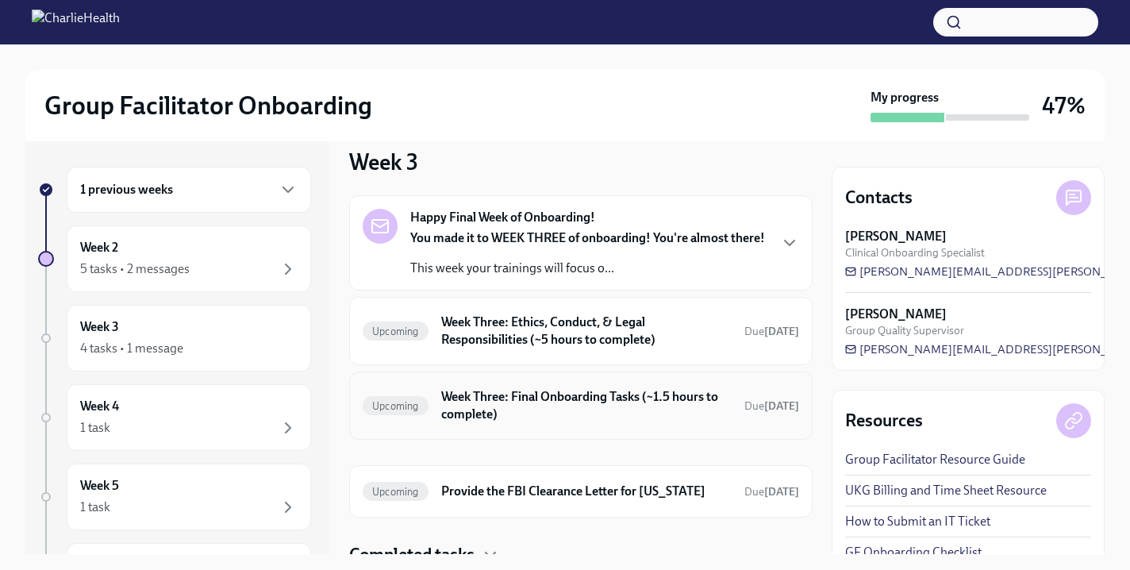
scroll to position [20, 0]
click at [563, 348] on h6 "Week Three: Ethics, Conduct, & Legal Responsibilities (~5 hours to complete)" at bounding box center [586, 330] width 291 height 35
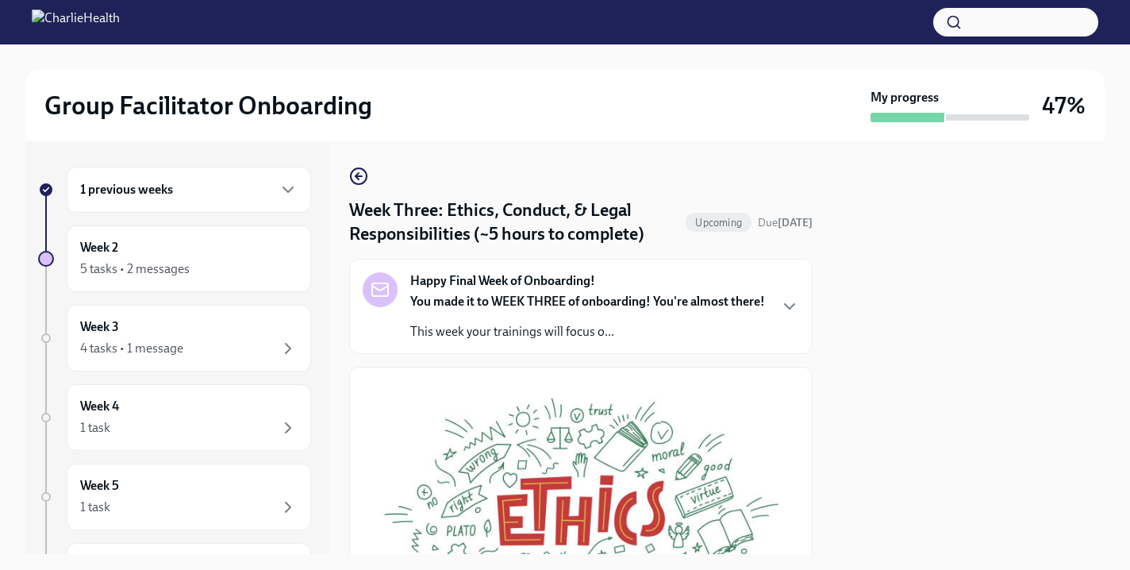
scroll to position [8, 0]
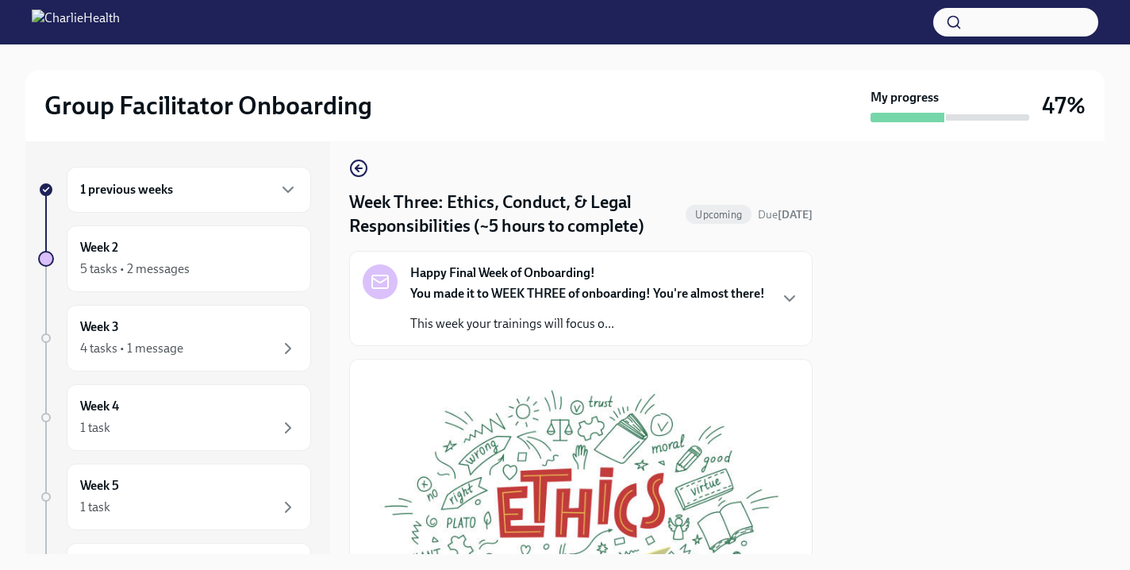
click at [579, 333] on p "This week your trainings will focus o..." at bounding box center [587, 323] width 355 height 17
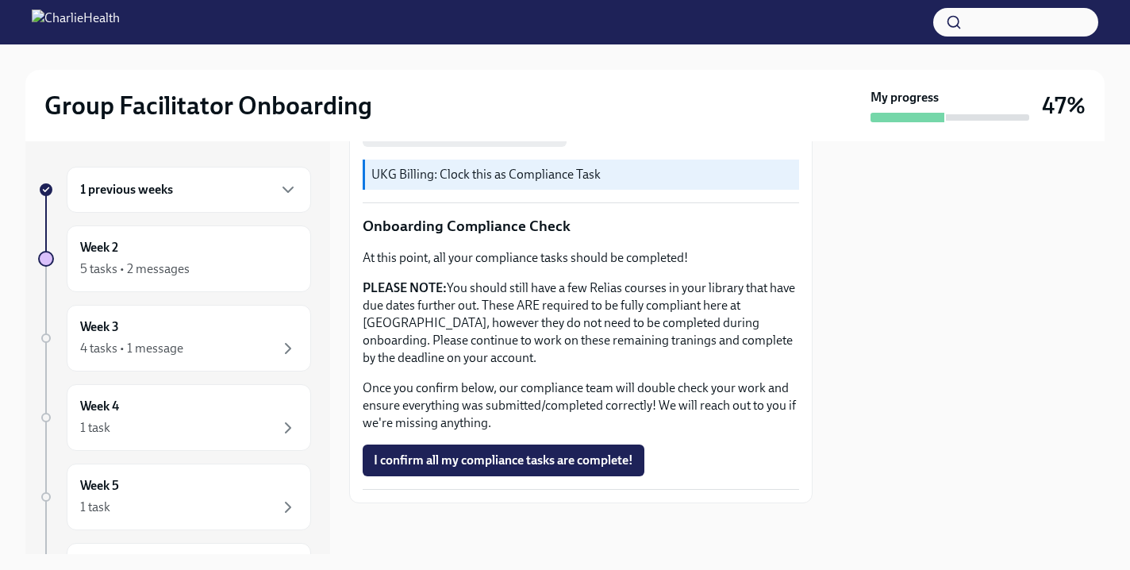
scroll to position [1507, 0]
click at [550, 464] on span "I confirm all my compliance tasks are complete!" at bounding box center [504, 460] width 260 height 16
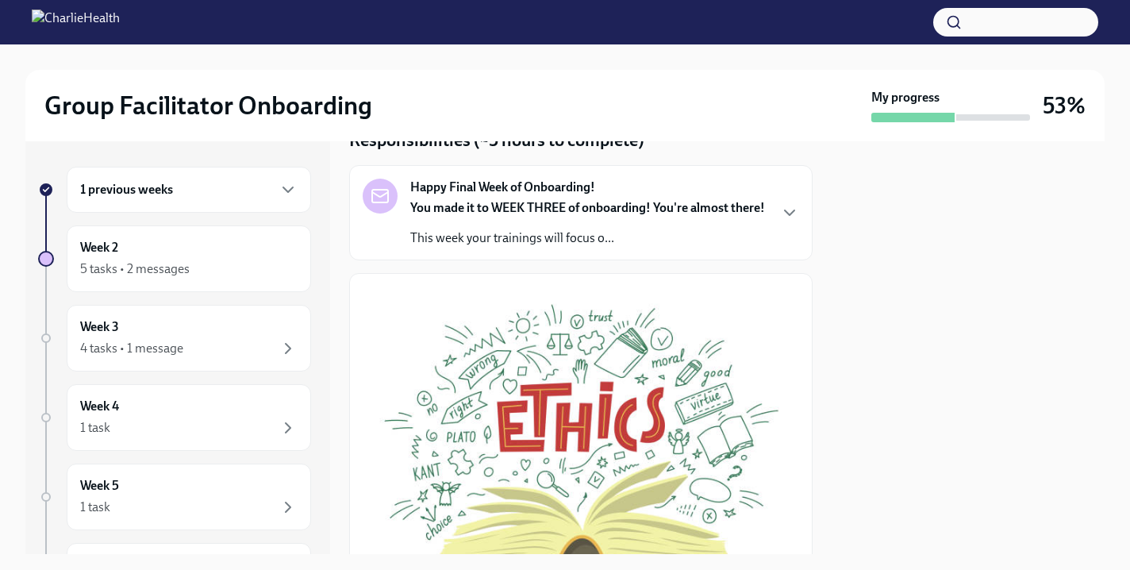
scroll to position [0, 0]
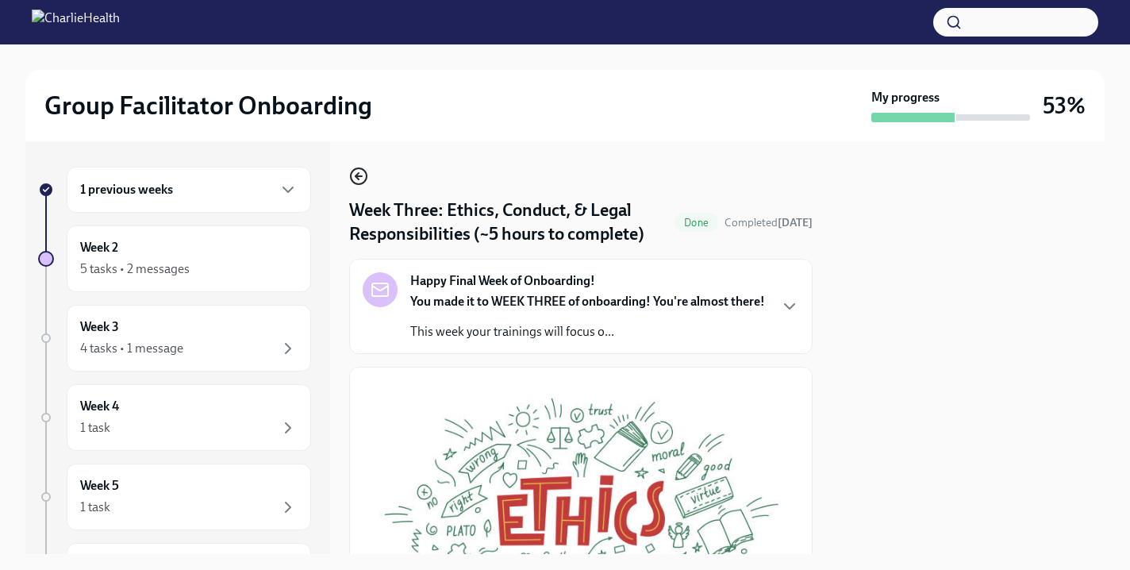
click at [367, 178] on circle "button" at bounding box center [359, 176] width 16 height 16
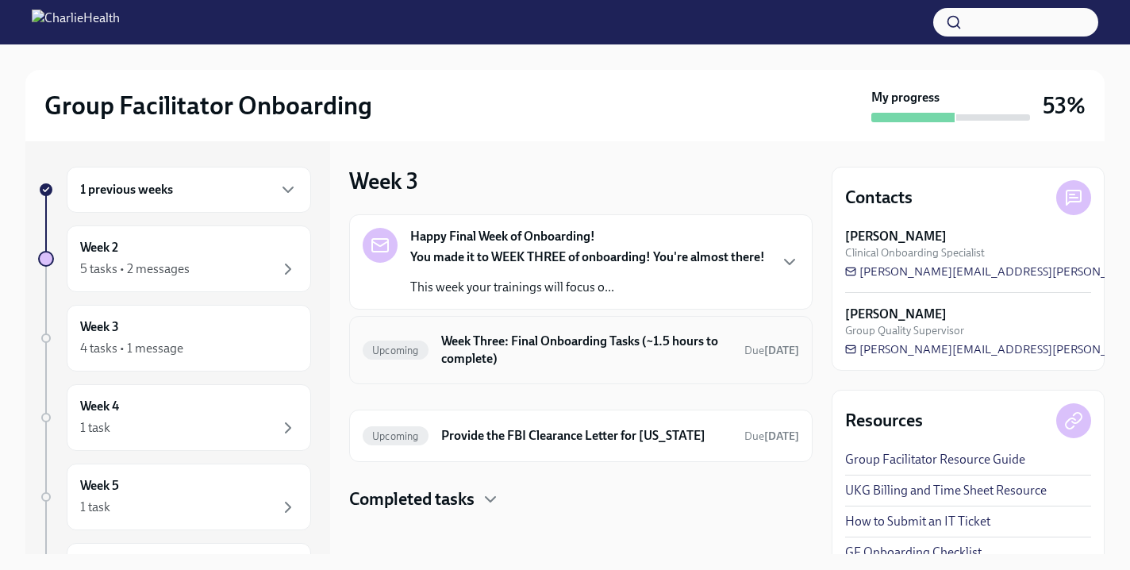
click at [537, 368] on h6 "Week Three: Final Onboarding Tasks (~1.5 hours to complete)" at bounding box center [586, 350] width 291 height 35
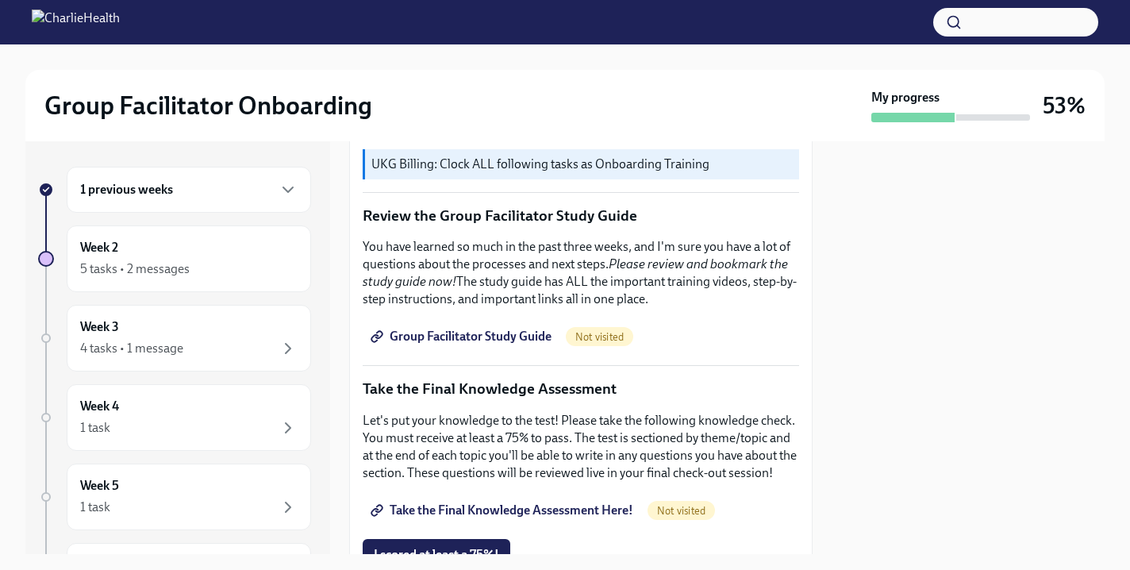
scroll to position [599, 0]
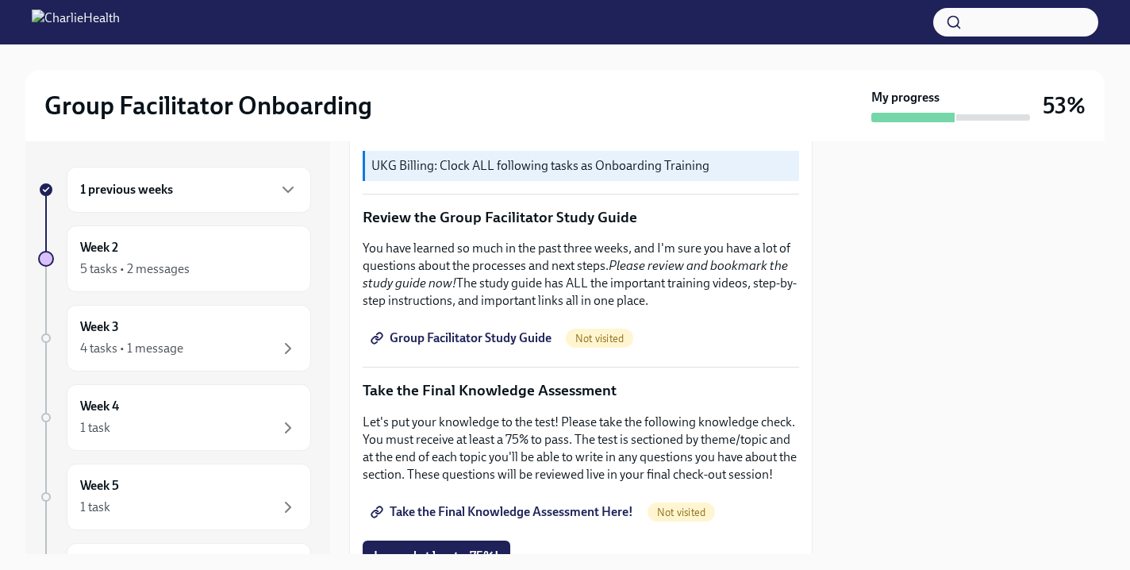
click at [508, 346] on span "Group Facilitator Study Guide" at bounding box center [463, 338] width 178 height 16
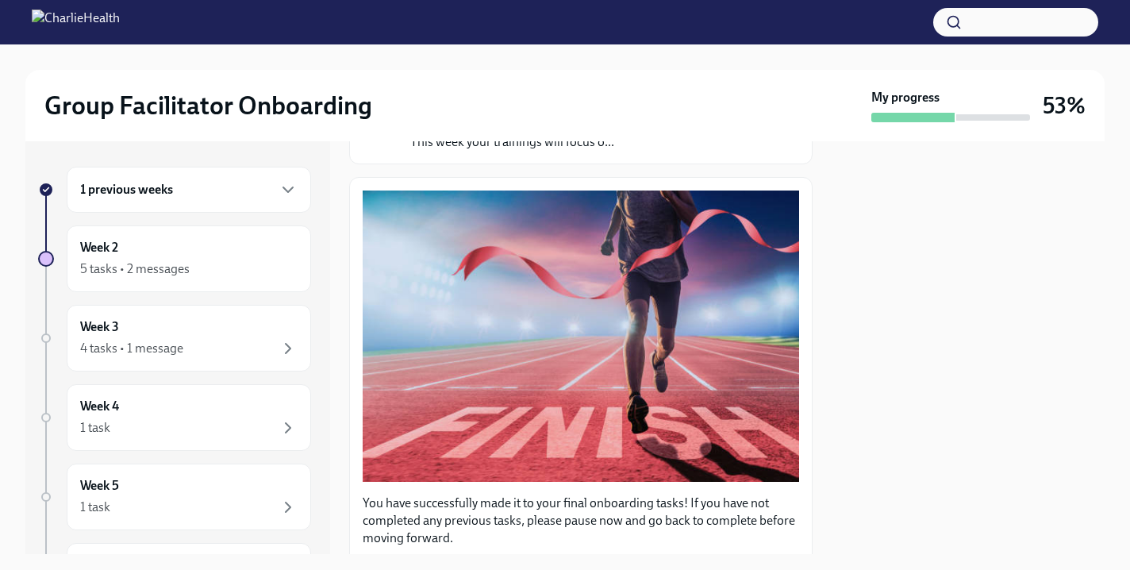
scroll to position [0, 0]
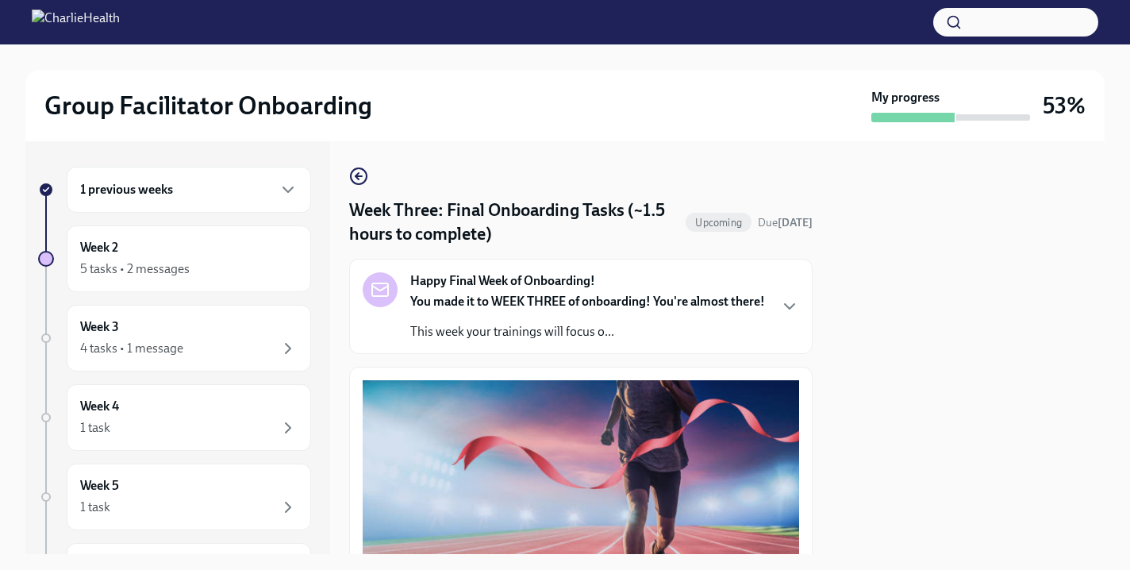
click at [499, 310] on p "You made it to WEEK THREE of onboarding! You're almost there!" at bounding box center [587, 301] width 355 height 17
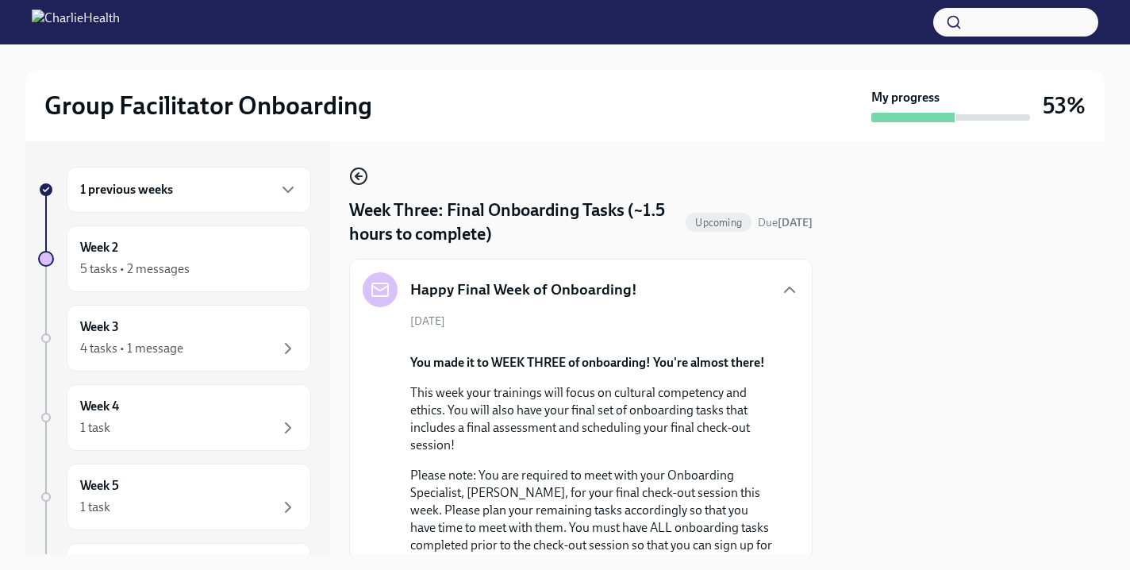
click at [354, 183] on circle "button" at bounding box center [359, 176] width 16 height 16
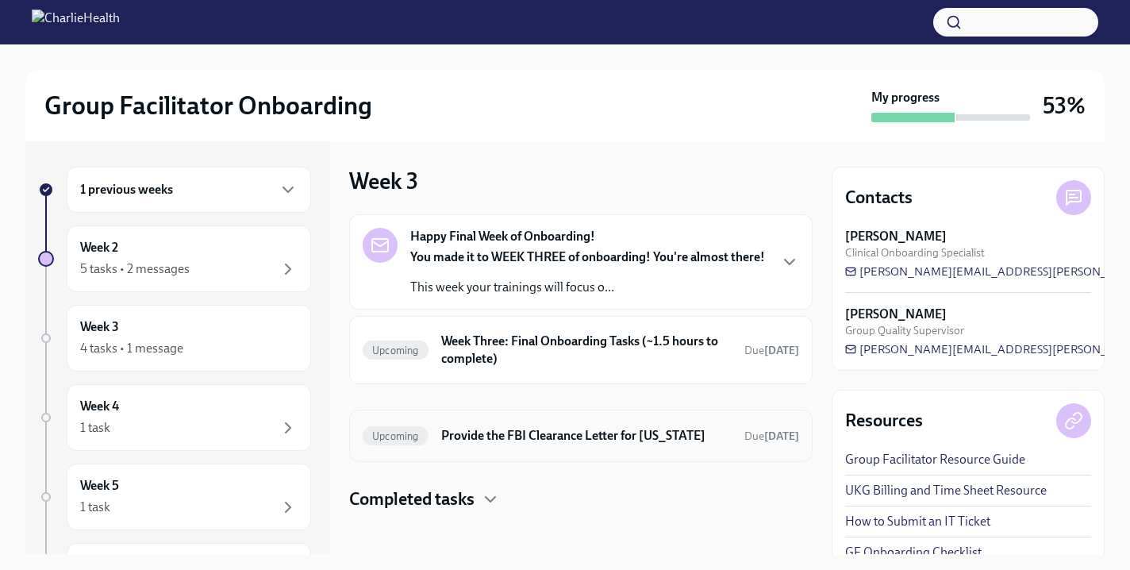
scroll to position [25, 0]
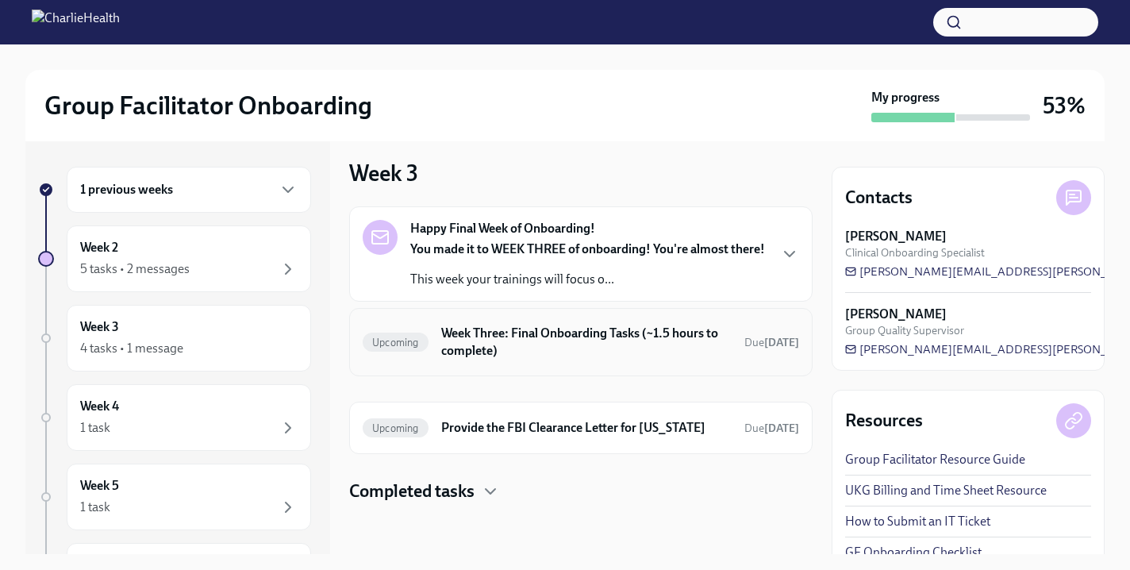
click at [548, 341] on h6 "Week Three: Final Onboarding Tasks (~1.5 hours to complete)" at bounding box center [586, 342] width 291 height 35
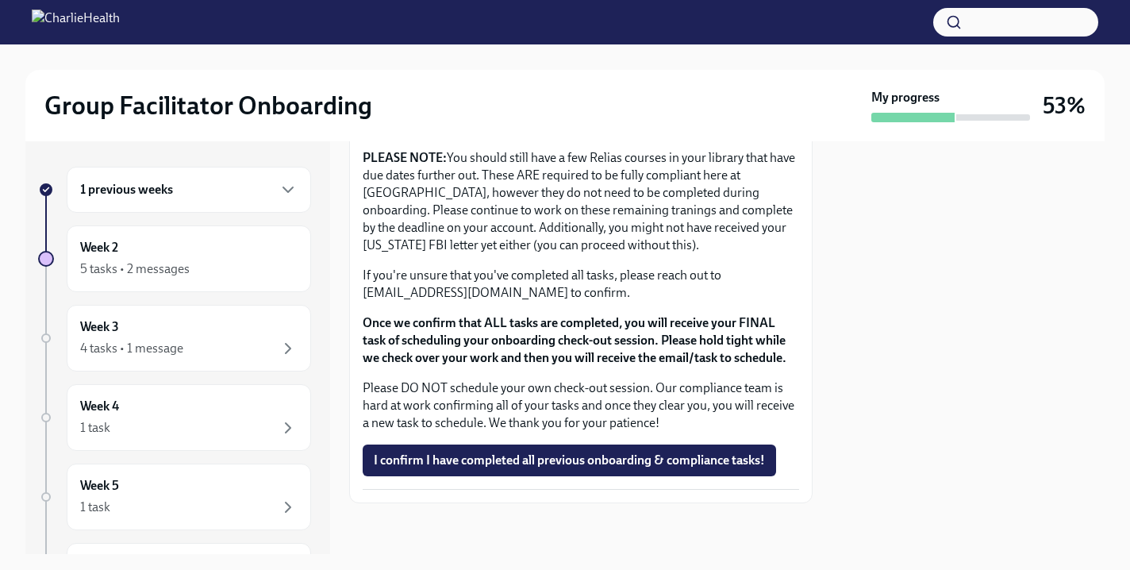
scroll to position [1388, 0]
click at [206, 241] on div "Week 2 5 tasks • 2 messages" at bounding box center [189, 259] width 218 height 40
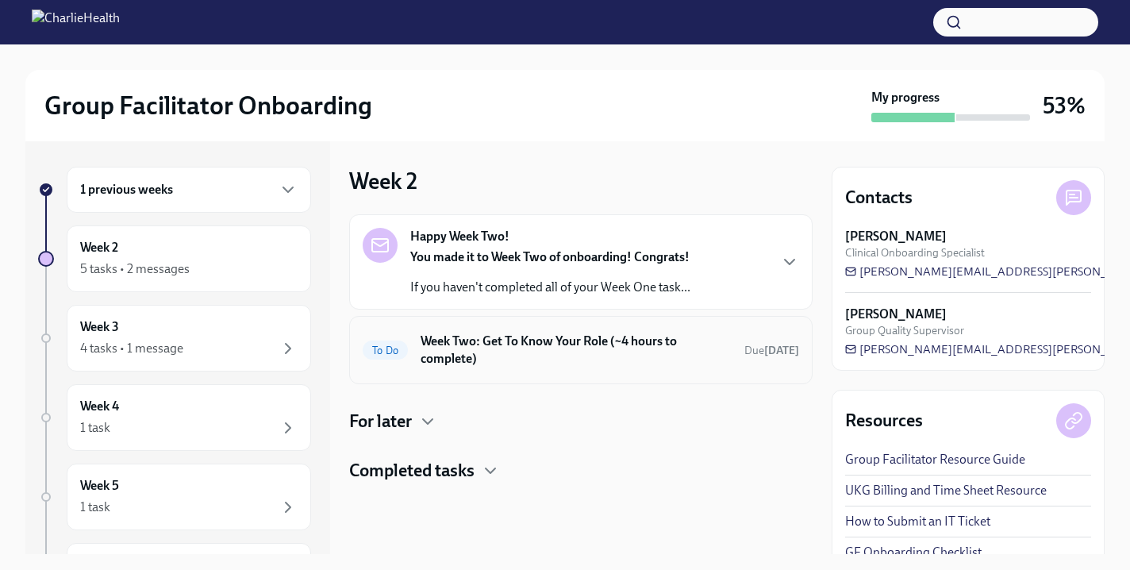
click at [564, 348] on h6 "Week Two: Get To Know Your Role (~4 hours to complete)" at bounding box center [576, 350] width 311 height 35
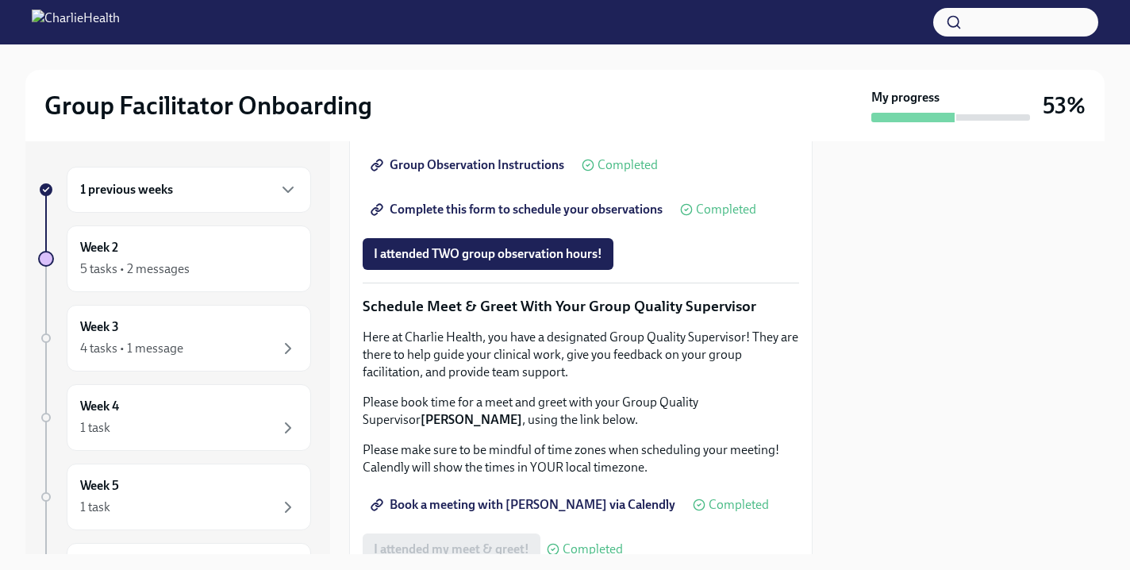
scroll to position [1580, 0]
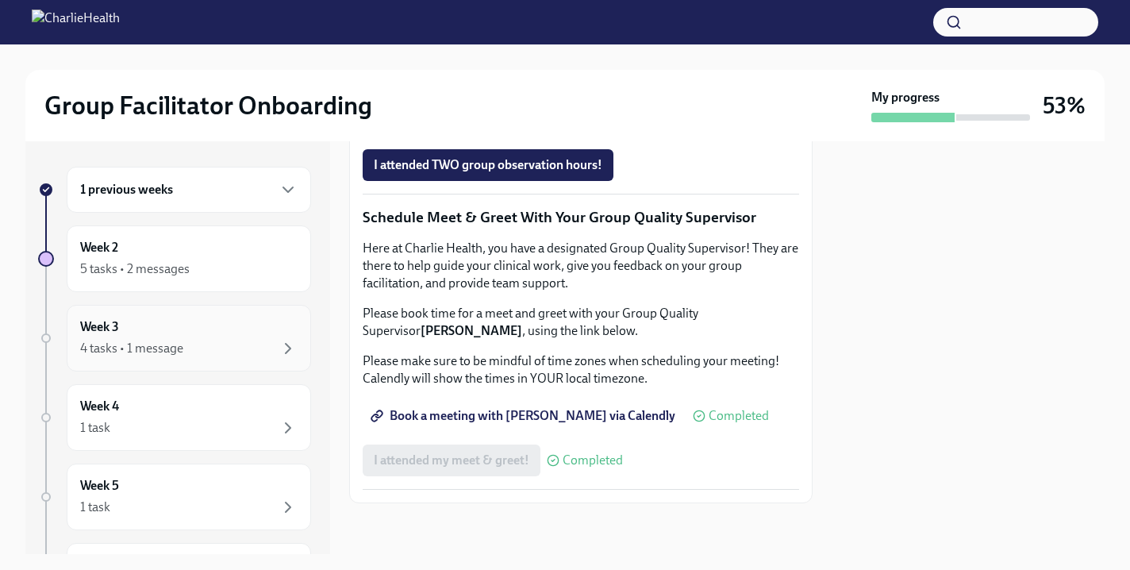
click at [249, 348] on div "4 tasks • 1 message" at bounding box center [189, 348] width 218 height 19
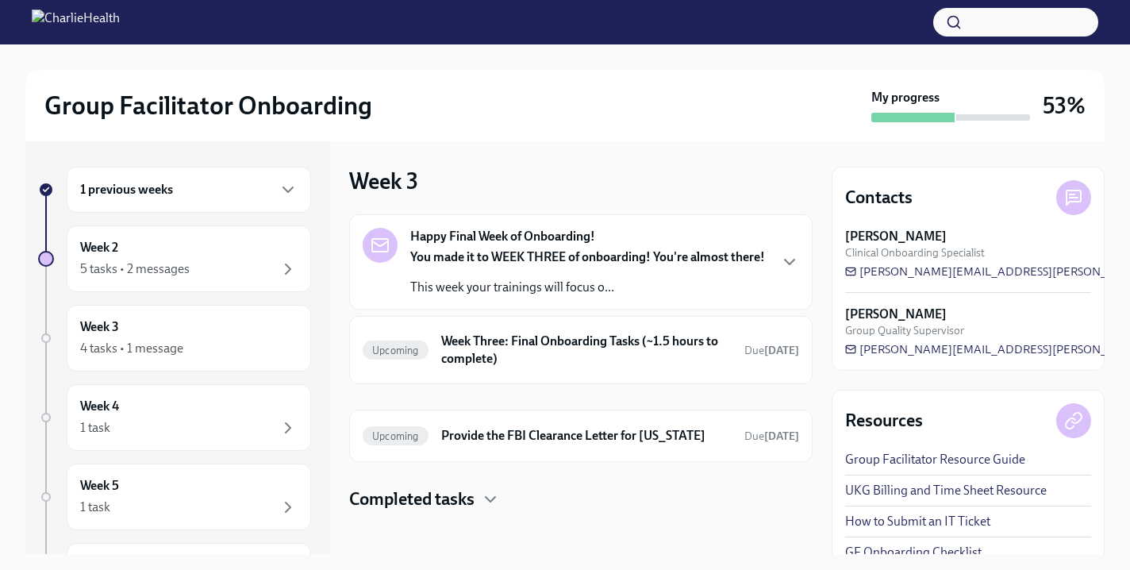
click at [718, 266] on p "You made it to WEEK THREE of onboarding! You're almost there!" at bounding box center [587, 256] width 355 height 17
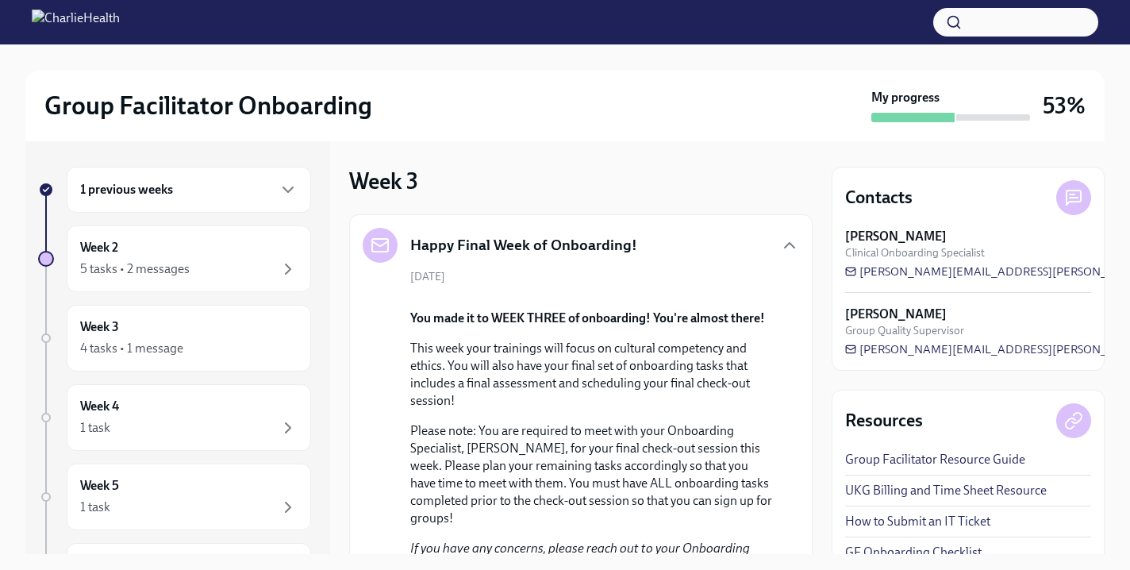
click at [722, 272] on div "October 20th You made it to WEEK THREE of onboarding! You're almost there! This…" at bounding box center [581, 495] width 437 height 453
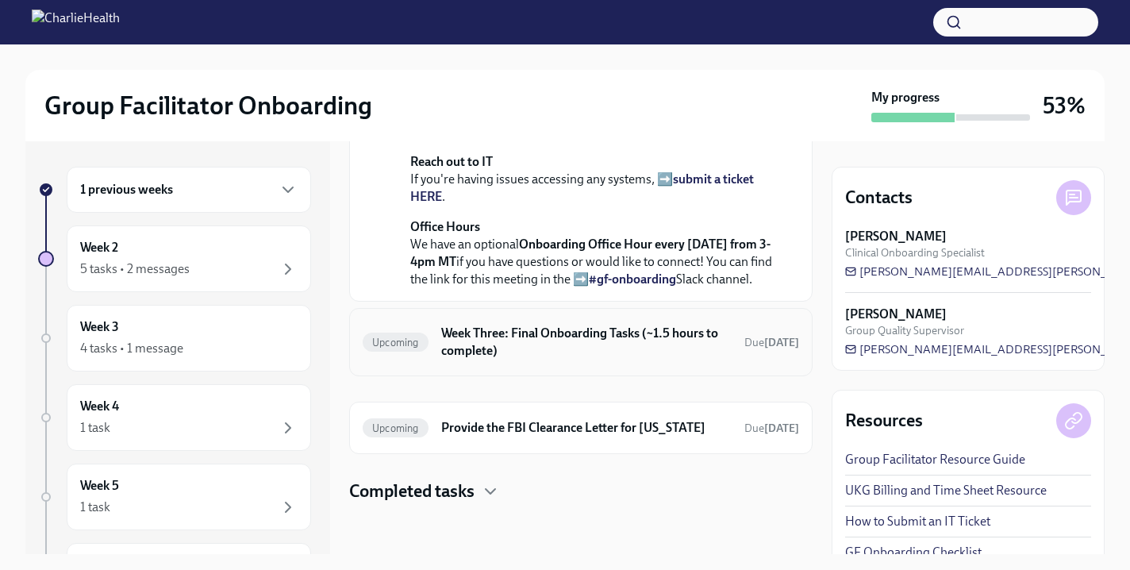
scroll to position [616, 0]
click at [228, 269] on div "5 tasks • 2 messages" at bounding box center [189, 269] width 218 height 19
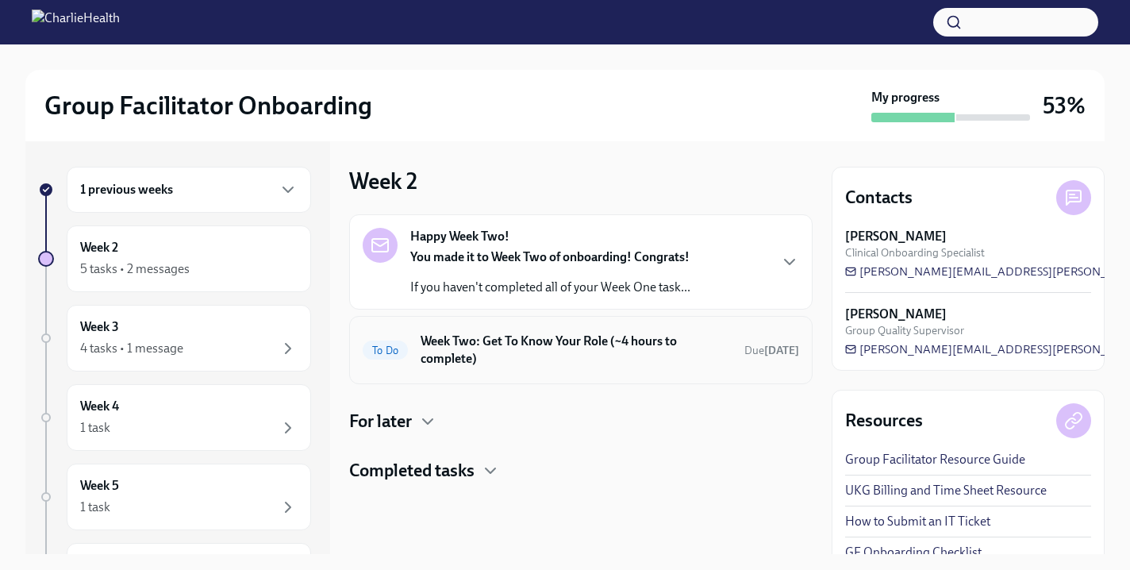
click at [607, 364] on h6 "Week Two: Get To Know Your Role (~4 hours to complete)" at bounding box center [576, 350] width 311 height 35
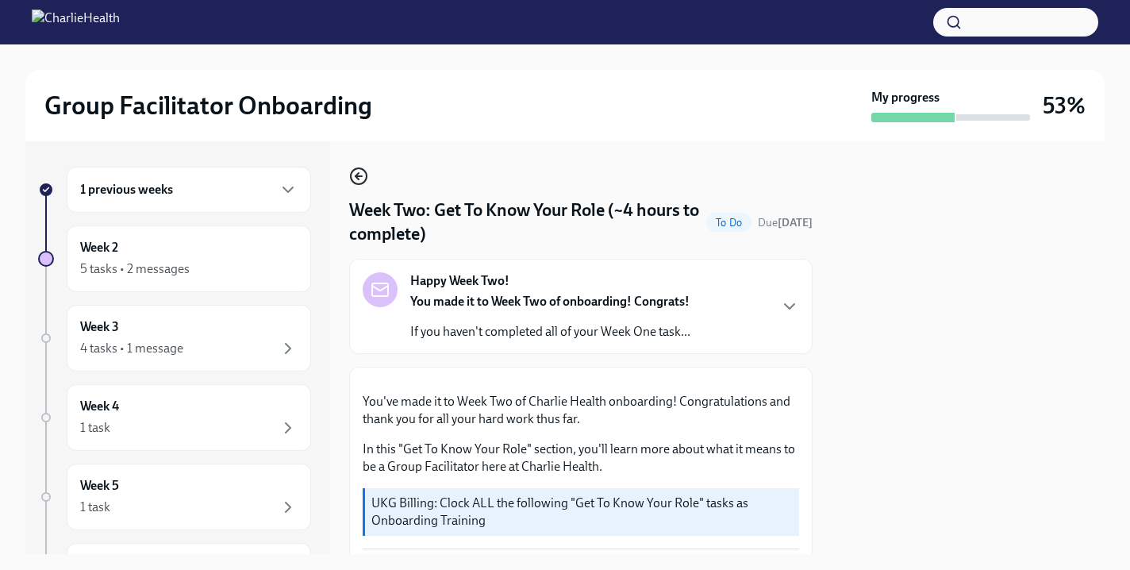
click at [368, 175] on icon "button" at bounding box center [358, 176] width 19 height 19
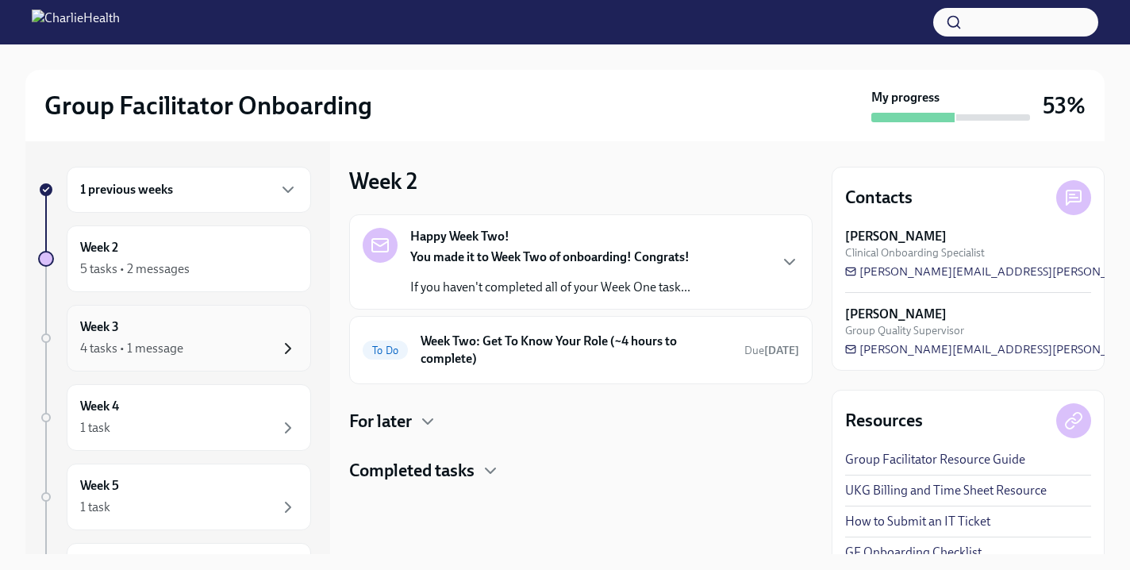
click at [289, 345] on icon "button" at bounding box center [288, 348] width 19 height 19
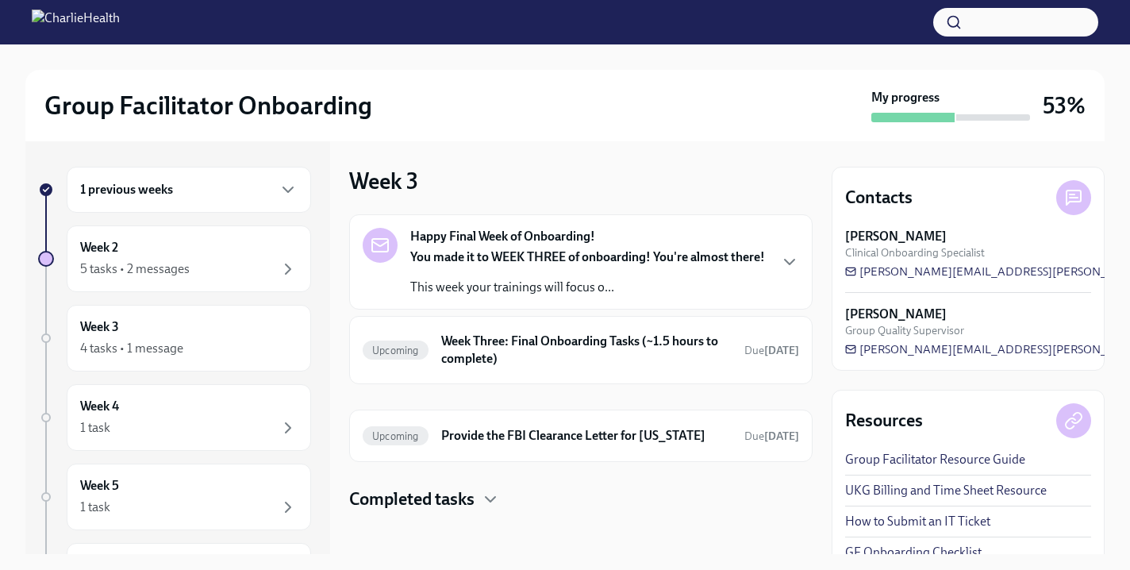
click at [536, 292] on div "You made it to WEEK THREE of onboarding! You're almost there! This week your tr…" at bounding box center [587, 272] width 355 height 48
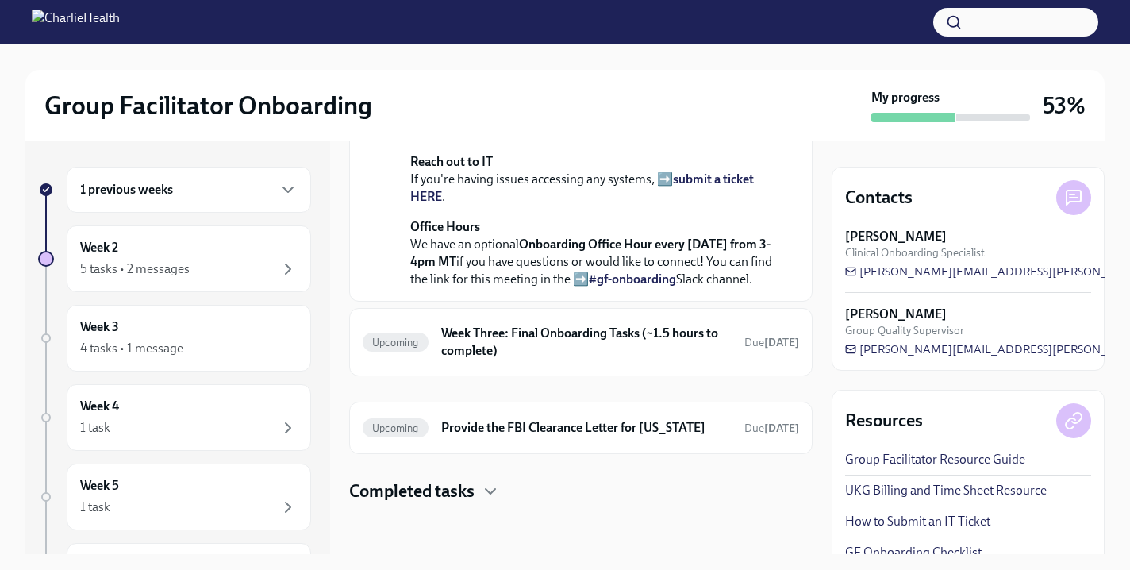
scroll to position [656, 0]
click at [549, 361] on div "Upcoming Week Three: Final Onboarding Tasks (~1.5 hours to complete) Due in 9 d…" at bounding box center [581, 342] width 437 height 41
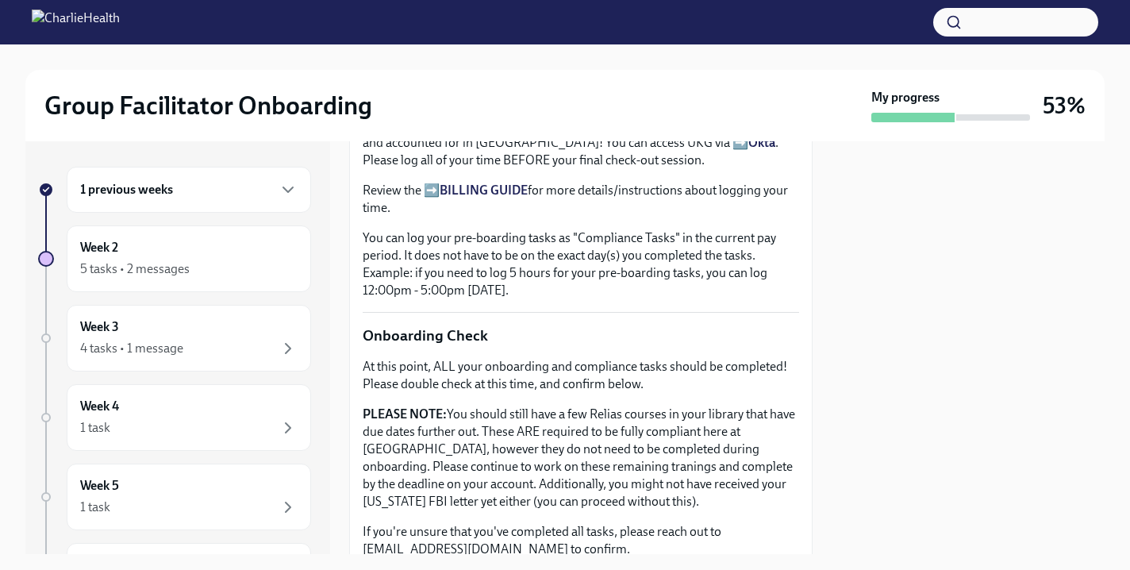
scroll to position [1258, 0]
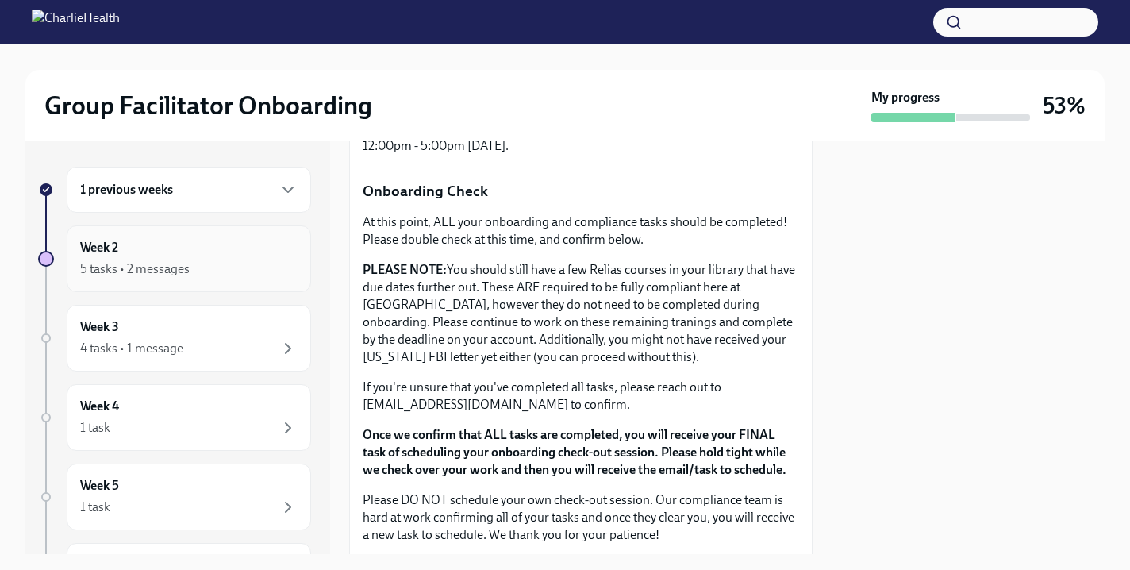
click at [144, 252] on div "Week 2 5 tasks • 2 messages" at bounding box center [189, 259] width 218 height 40
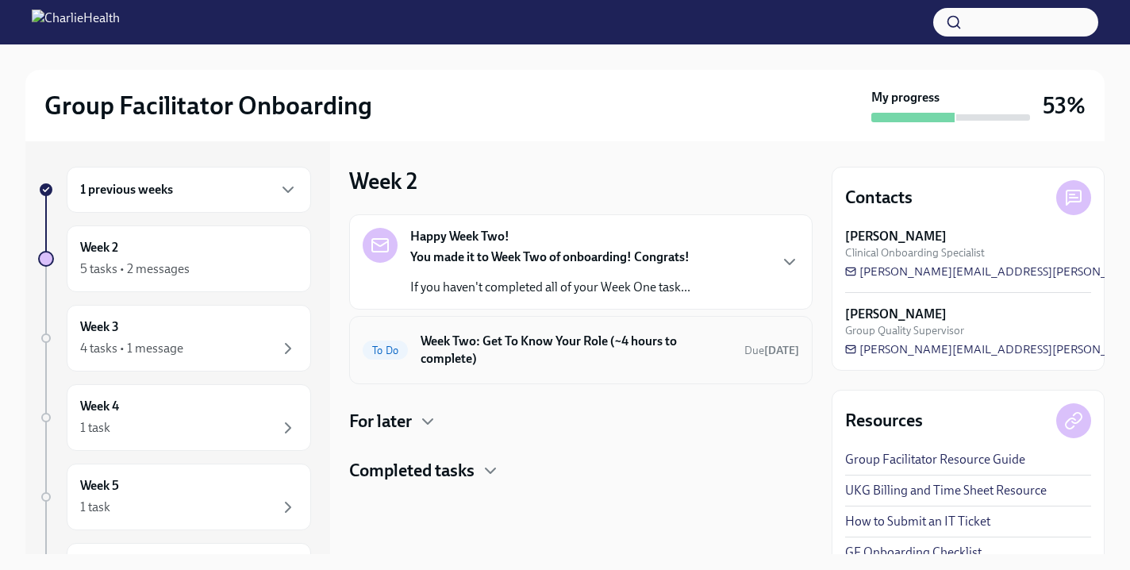
click at [625, 357] on h6 "Week Two: Get To Know Your Role (~4 hours to complete)" at bounding box center [576, 350] width 311 height 35
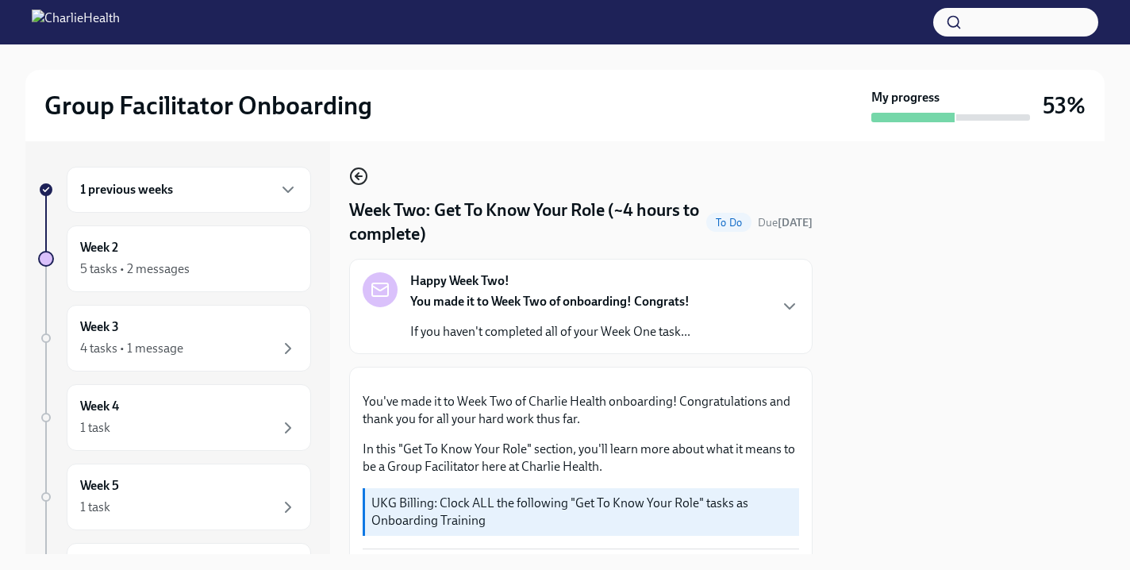
click at [360, 174] on icon "button" at bounding box center [358, 176] width 19 height 19
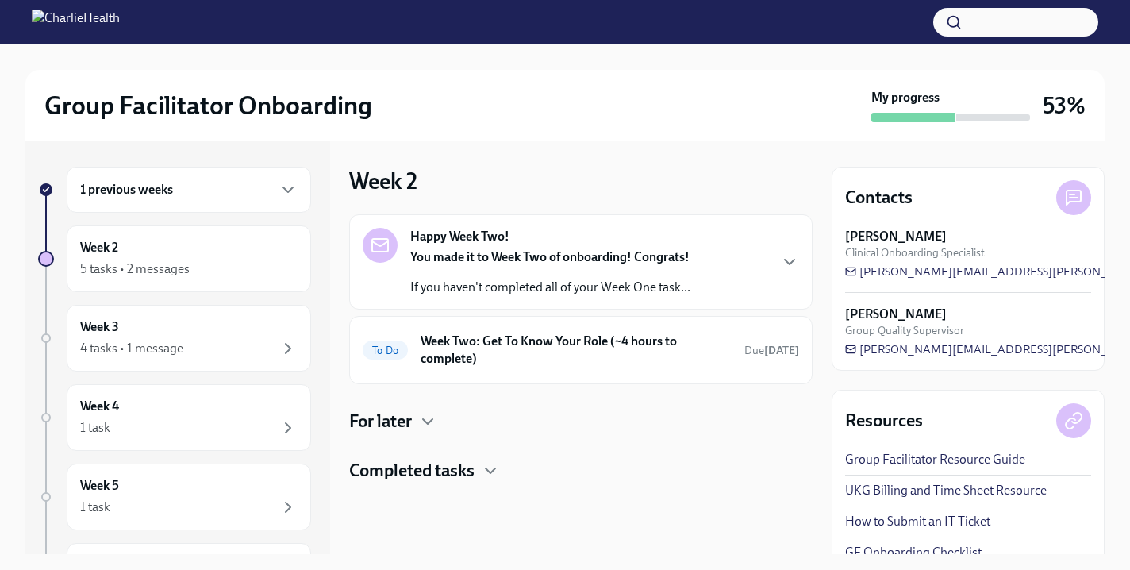
click at [452, 470] on h4 "Completed tasks" at bounding box center [411, 471] width 125 height 24
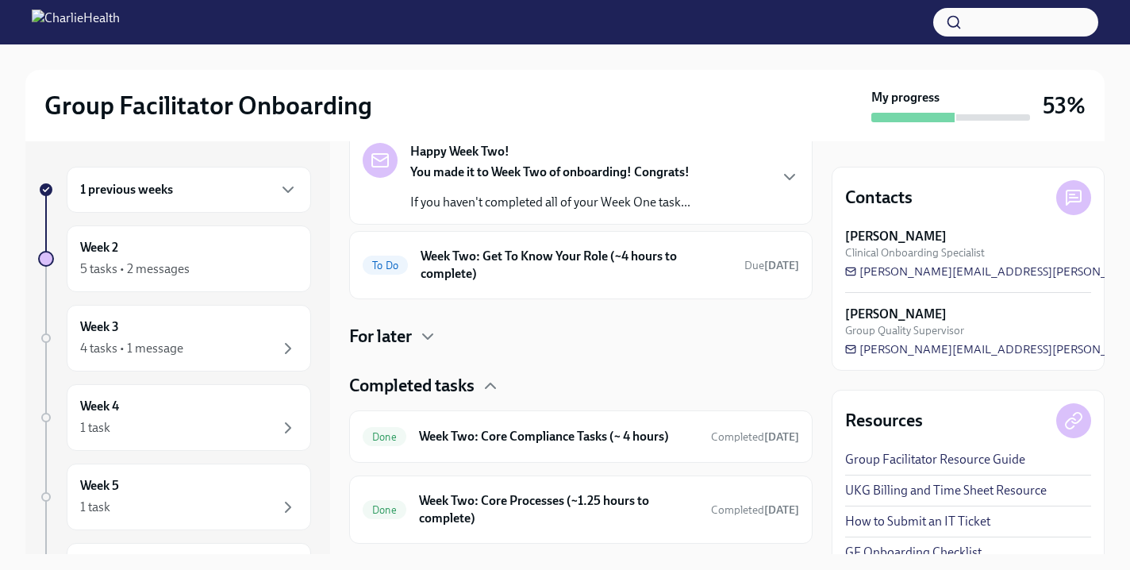
scroll to position [164, 0]
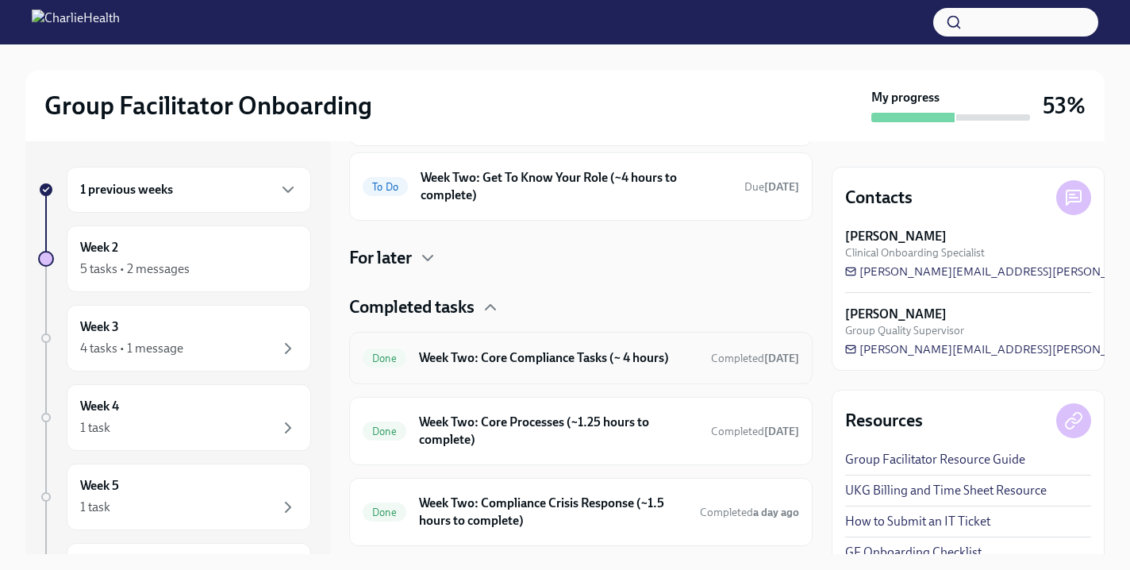
click at [533, 362] on h6 "Week Two: Core Compliance Tasks (~ 4 hours)" at bounding box center [558, 357] width 279 height 17
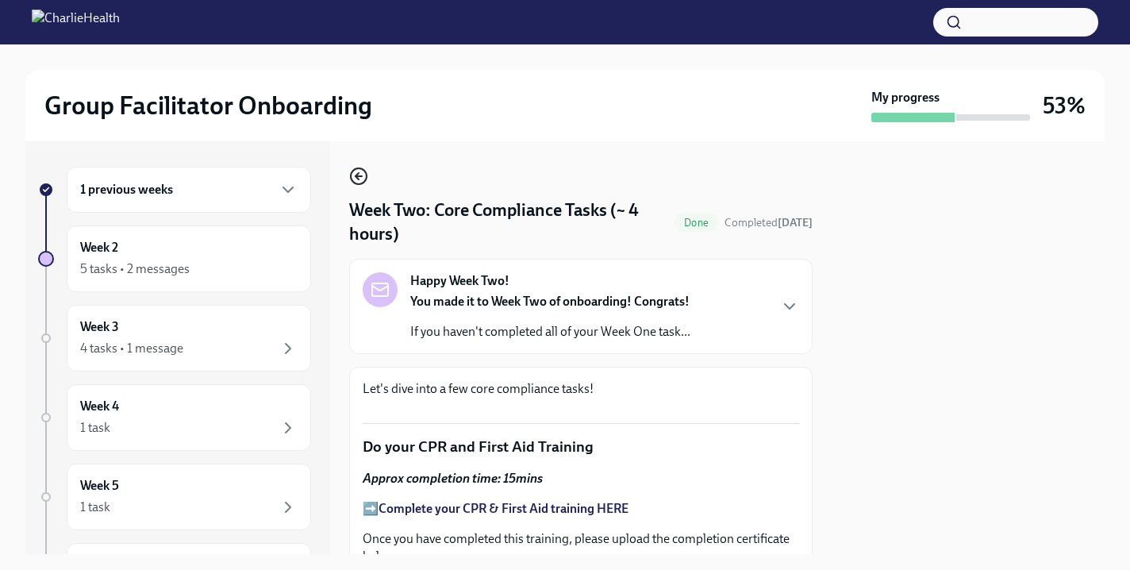
click at [360, 176] on icon "button" at bounding box center [359, 176] width 6 height 0
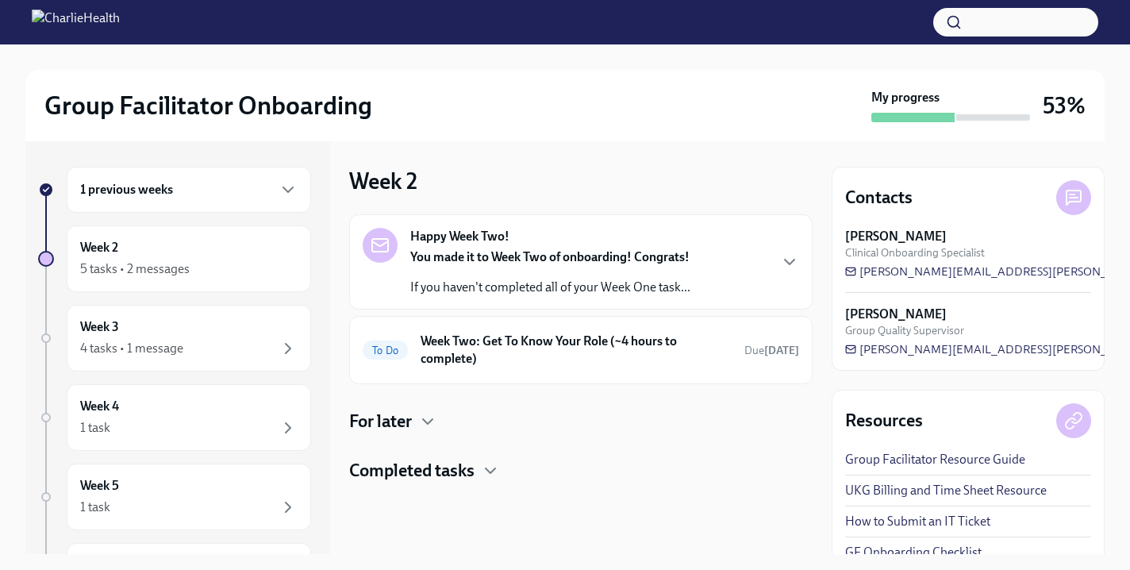
click at [433, 468] on h4 "Completed tasks" at bounding box center [411, 471] width 125 height 24
click at [270, 345] on div "4 tasks • 1 message" at bounding box center [189, 348] width 218 height 19
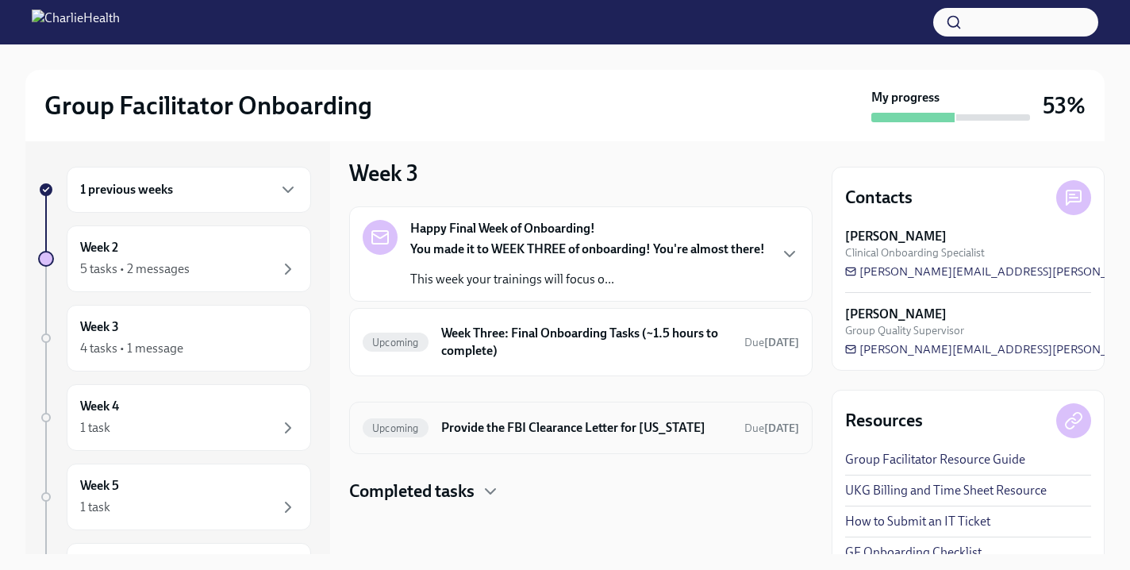
scroll to position [25, 0]
click at [463, 504] on div at bounding box center [581, 528] width 464 height 51
click at [467, 499] on h4 "Completed tasks" at bounding box center [411, 491] width 125 height 24
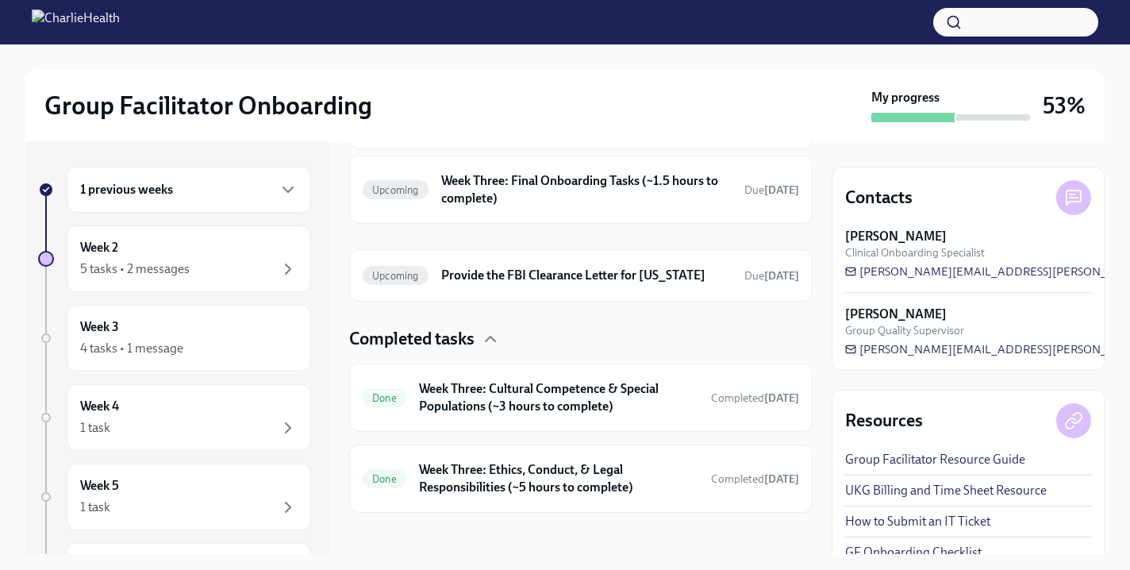
scroll to position [187, 0]
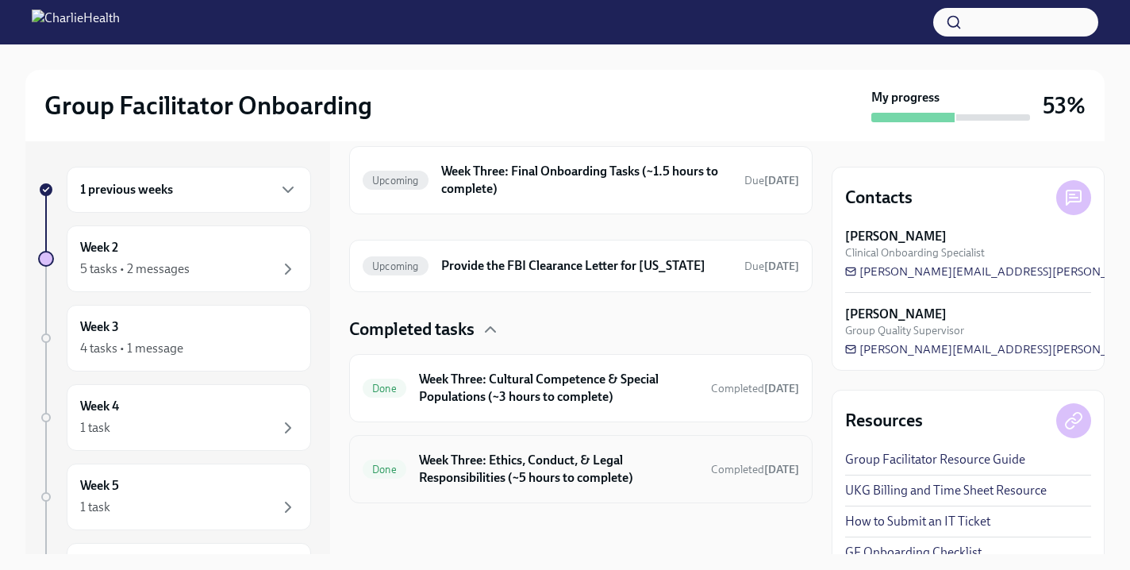
click at [574, 485] on h6 "Week Three: Ethics, Conduct, & Legal Responsibilities (~5 hours to complete)" at bounding box center [558, 469] width 279 height 35
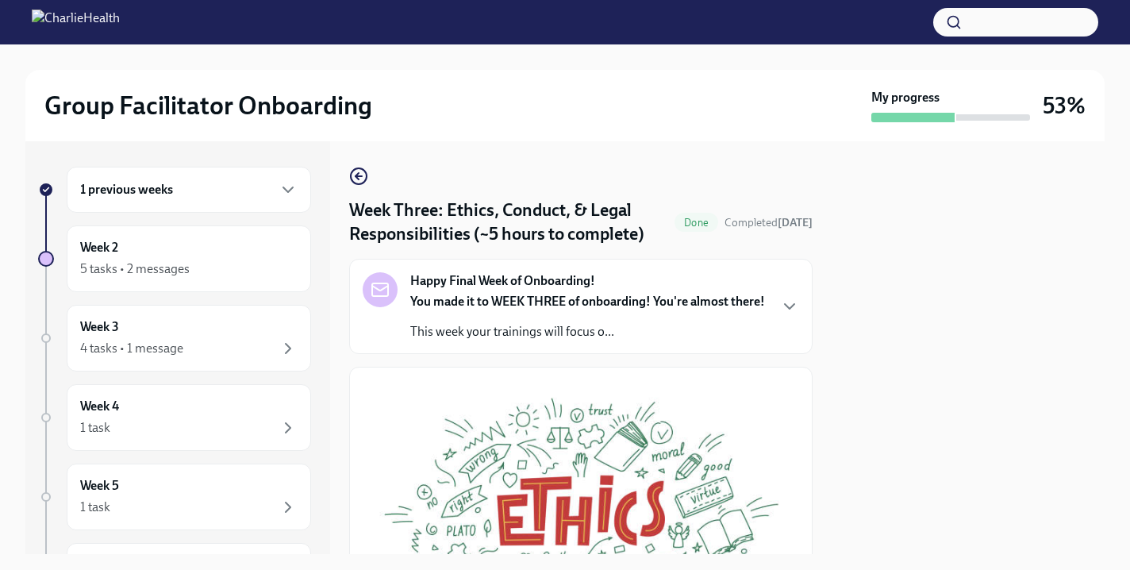
click at [455, 330] on div "You made it to WEEK THREE of onboarding! You're almost there! This week your tr…" at bounding box center [587, 317] width 355 height 48
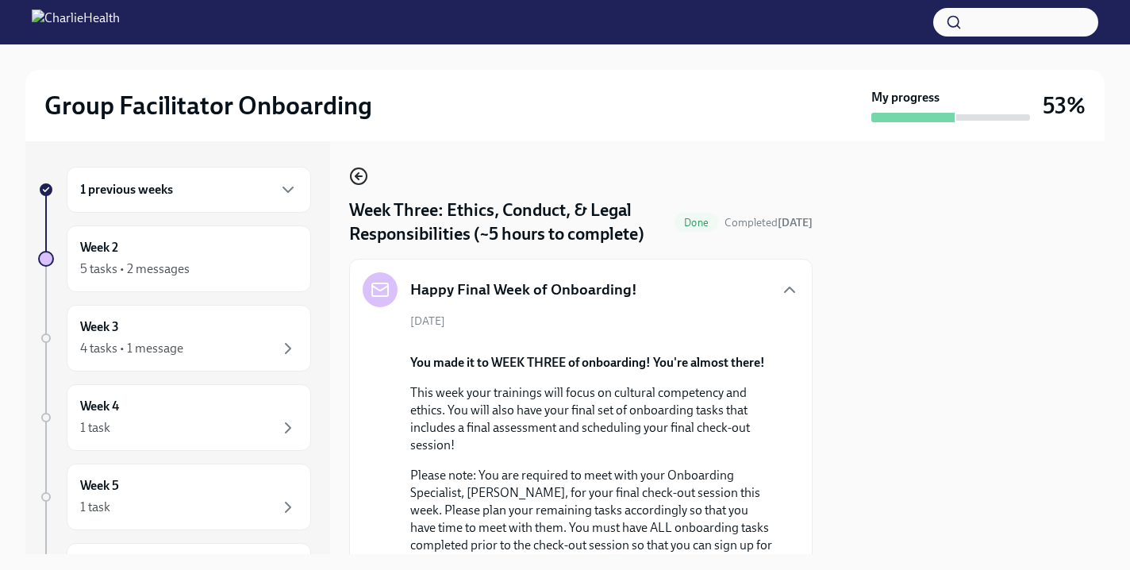
click at [362, 172] on icon "button" at bounding box center [358, 176] width 19 height 19
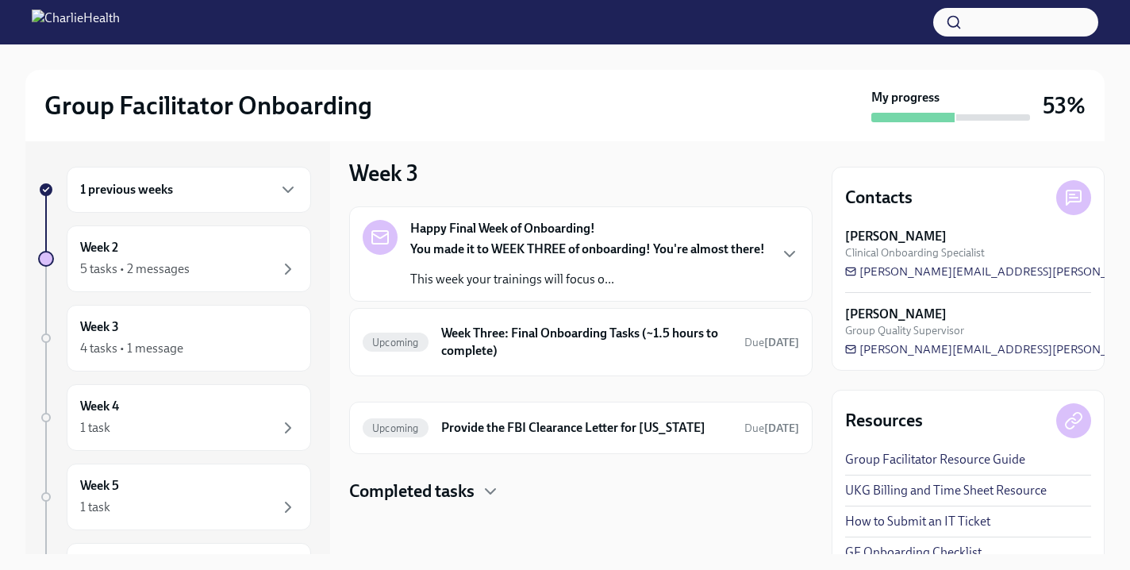
scroll to position [24, 0]
click at [487, 344] on h6 "Week Three: Final Onboarding Tasks (~1.5 hours to complete)" at bounding box center [586, 342] width 291 height 35
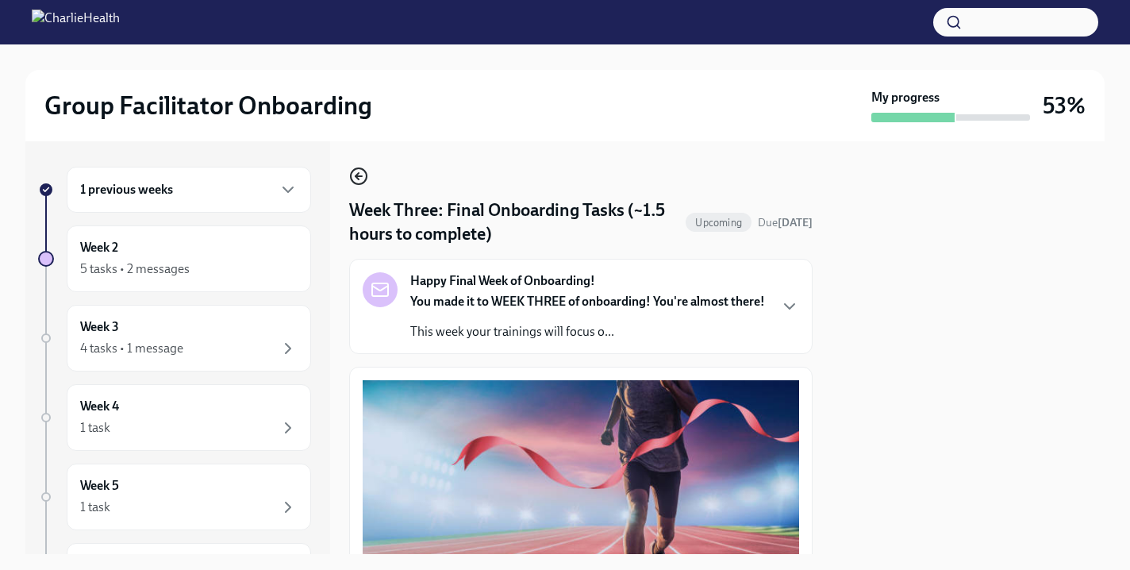
click at [362, 182] on icon "button" at bounding box center [358, 176] width 19 height 19
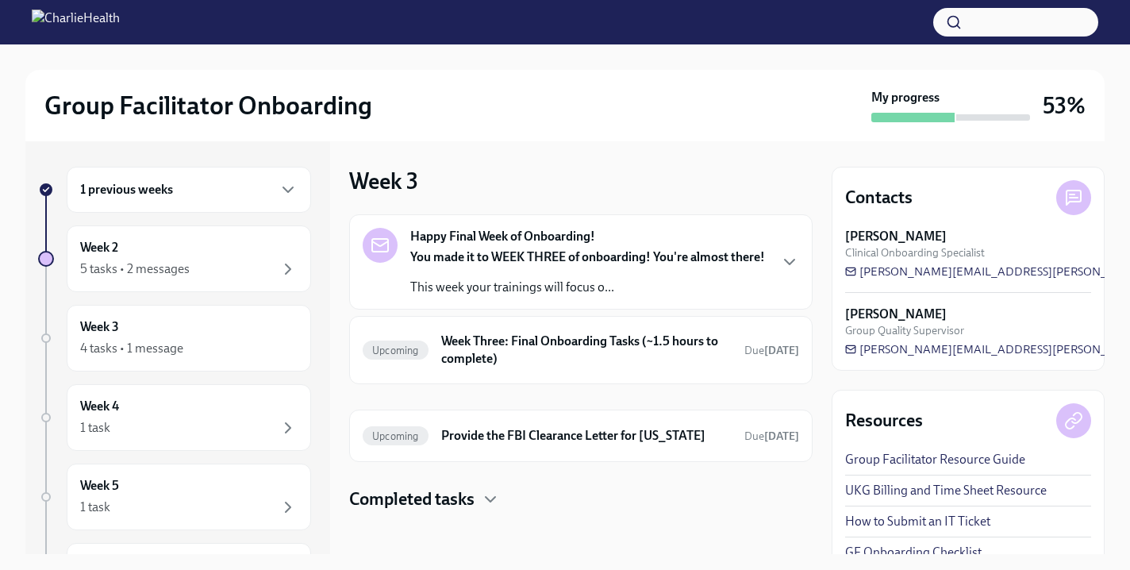
scroll to position [25, 0]
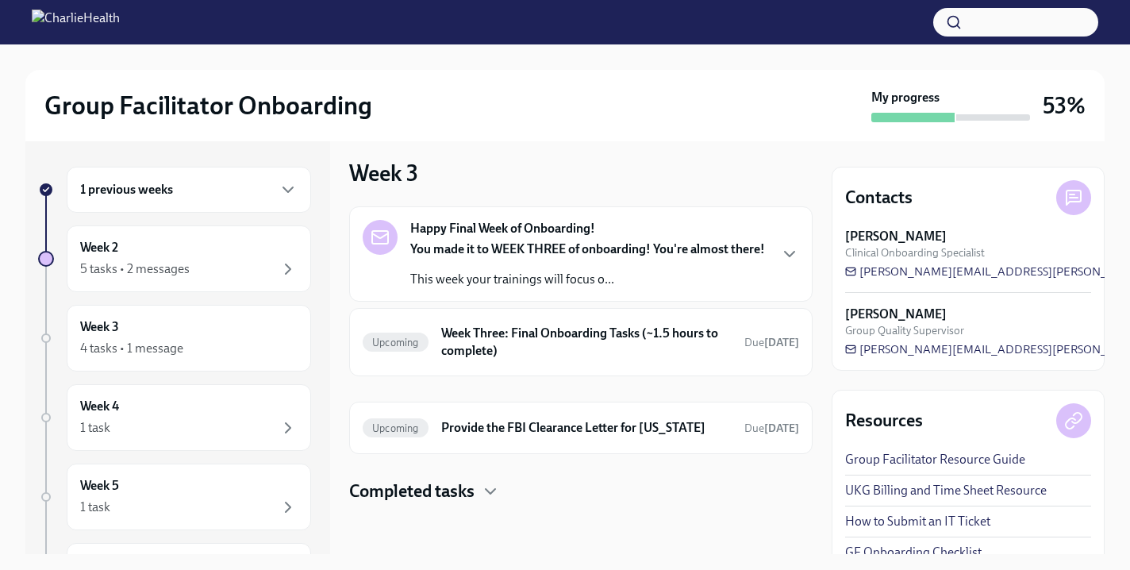
click at [461, 495] on h4 "Completed tasks" at bounding box center [411, 491] width 125 height 24
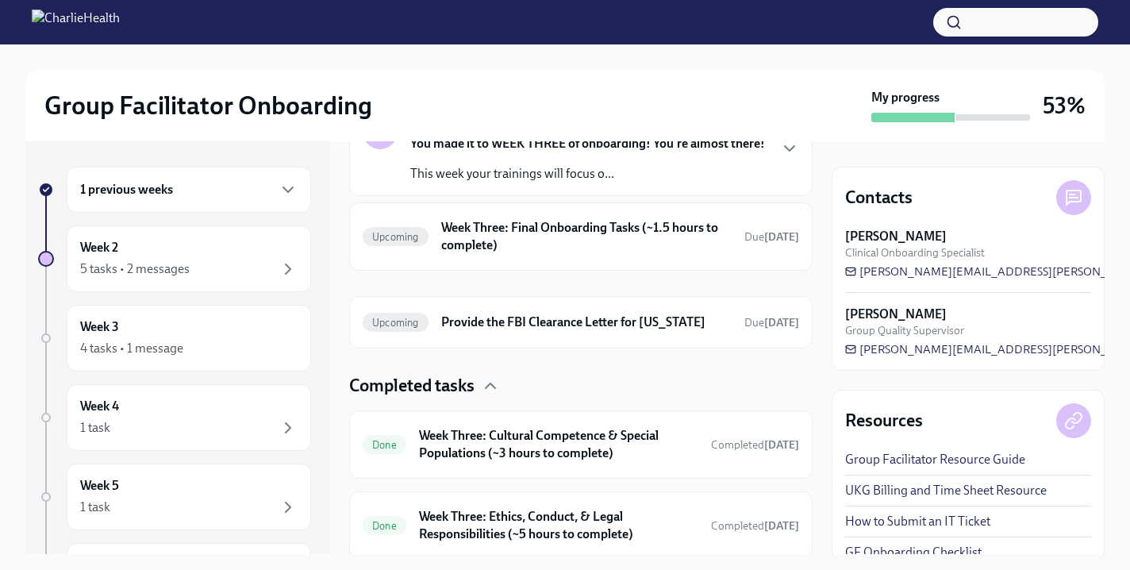
scroll to position [187, 0]
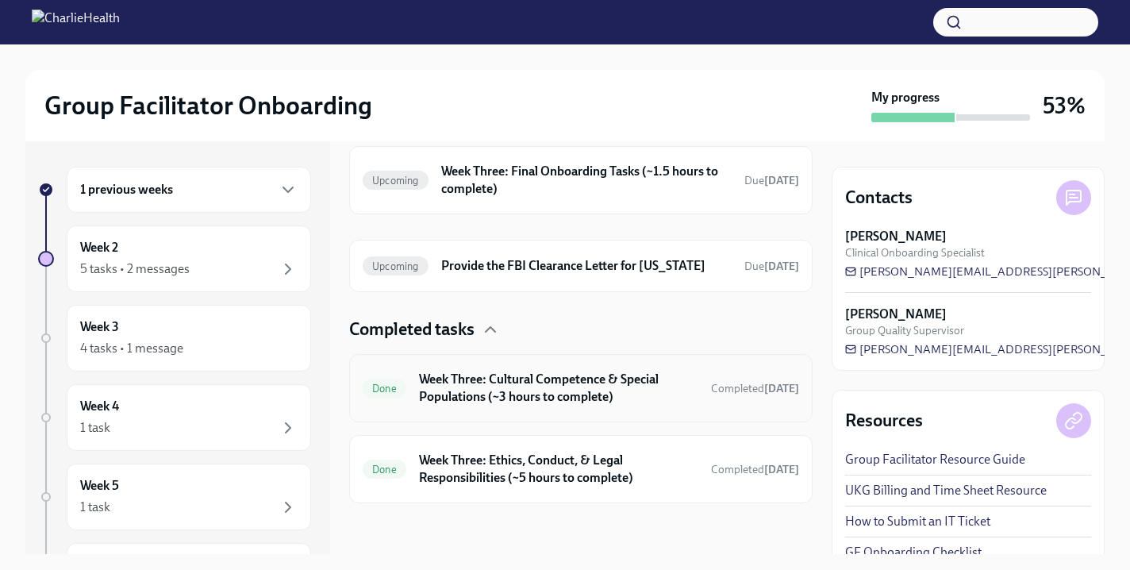
click at [560, 396] on h6 "Week Three: Cultural Competence & Special Populations (~3 hours to complete)" at bounding box center [558, 388] width 279 height 35
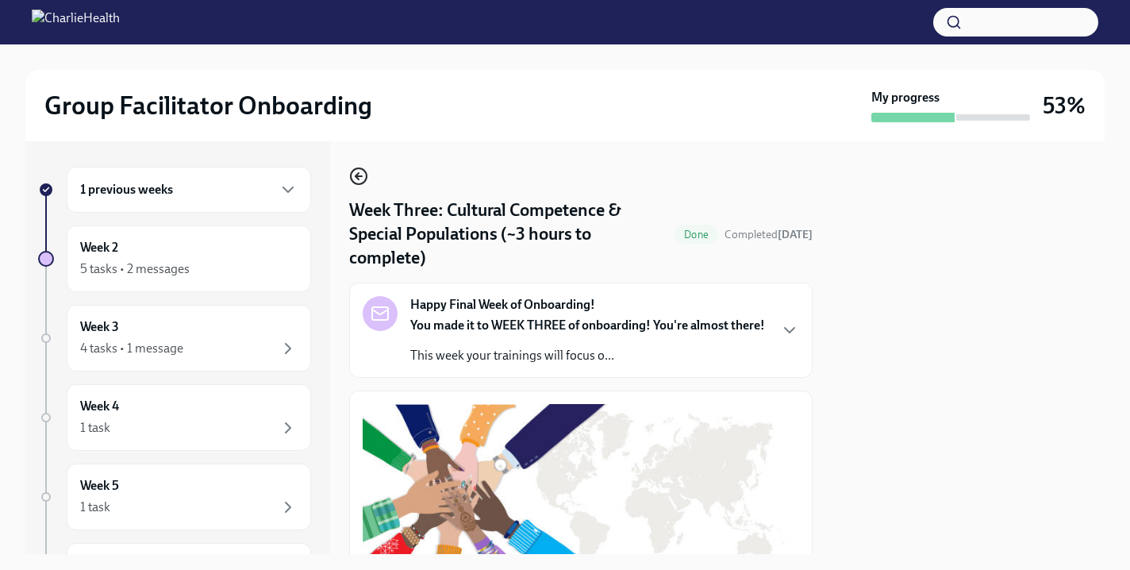
click at [364, 177] on icon "button" at bounding box center [358, 176] width 19 height 19
